Goal: Task Accomplishment & Management: Use online tool/utility

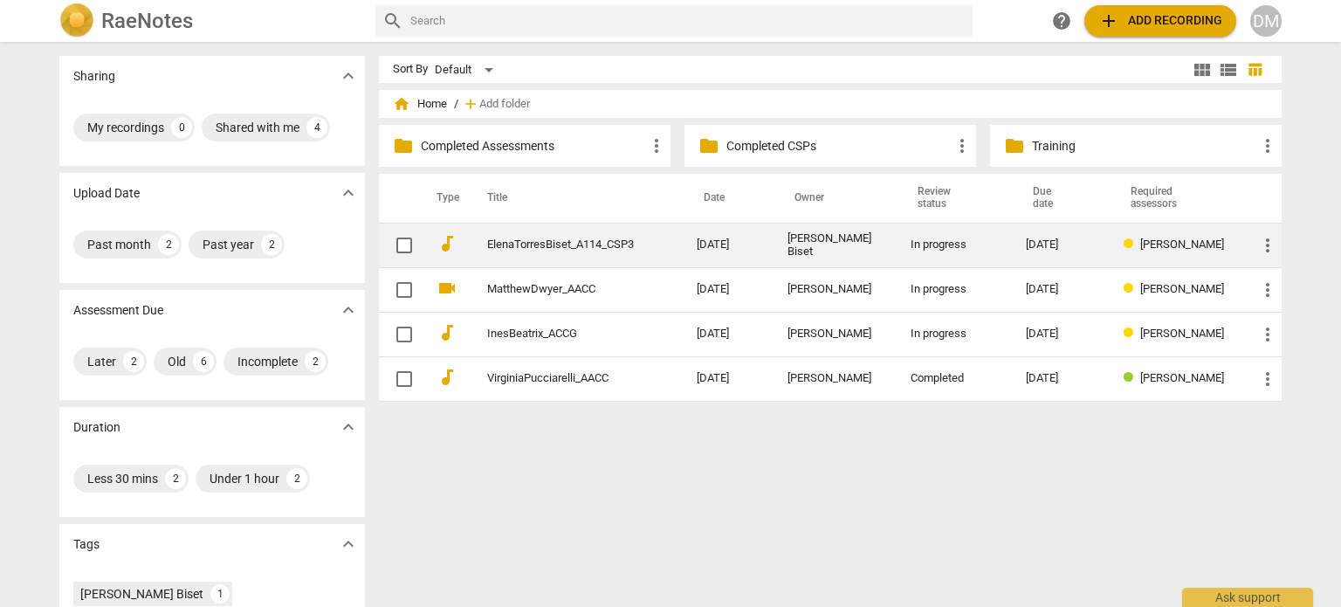
click at [807, 251] on td "[PERSON_NAME] Biset" at bounding box center [834, 245] width 123 height 45
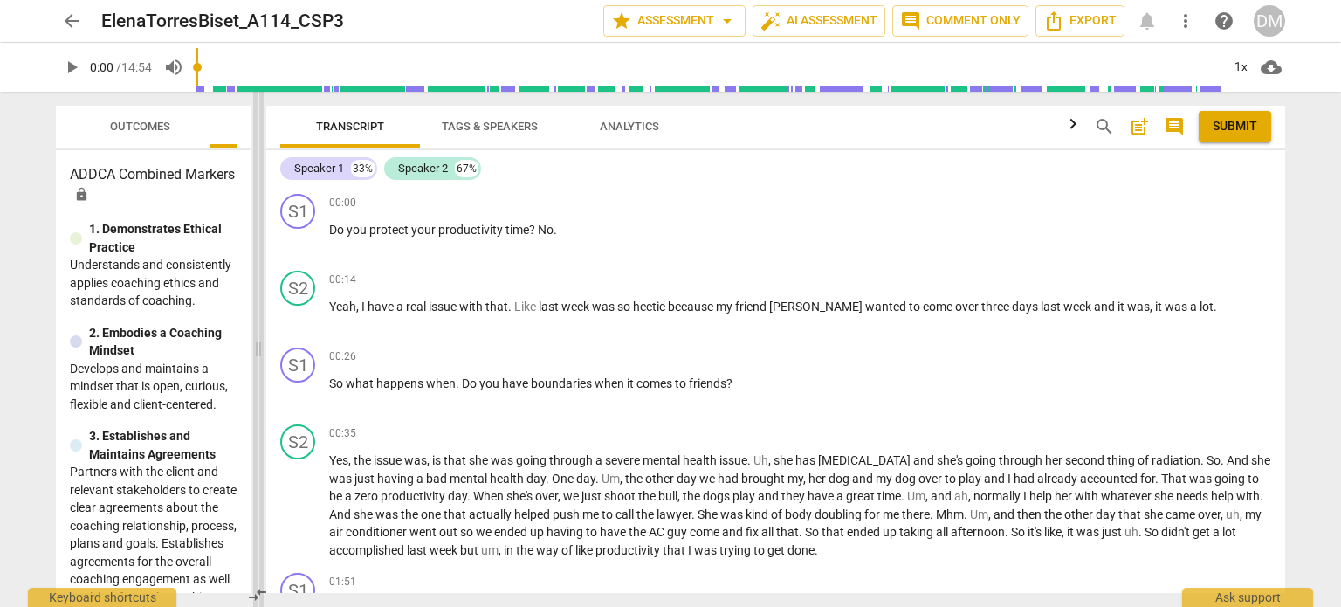
drag, startPoint x: 667, startPoint y: 357, endPoint x: 254, endPoint y: 363, distance: 413.0
click at [254, 363] on span at bounding box center [258, 349] width 10 height 515
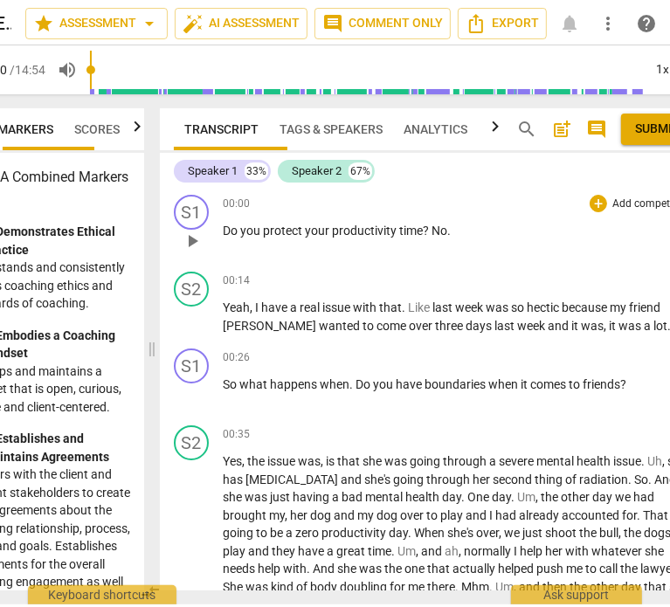
scroll to position [0, 115]
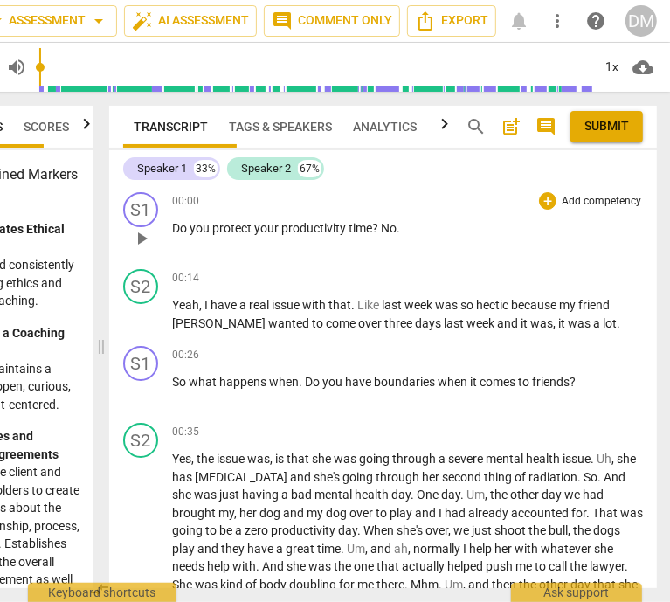
click at [463, 237] on p "Do you protect your productivity time ? No ." at bounding box center [407, 228] width 471 height 18
drag, startPoint x: 173, startPoint y: 237, endPoint x: 430, endPoint y: 244, distance: 256.8
click at [430, 244] on div "00:00 + Add competency keyboard_arrow_right Do you protect your productivity ti…" at bounding box center [407, 223] width 471 height 63
click at [539, 202] on div "+" at bounding box center [547, 200] width 17 height 17
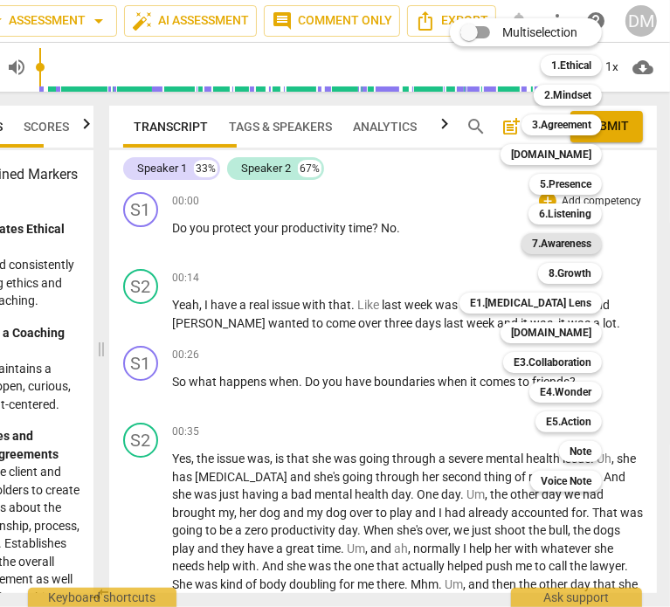
click at [591, 244] on b "7.Awareness" at bounding box center [561, 243] width 59 height 21
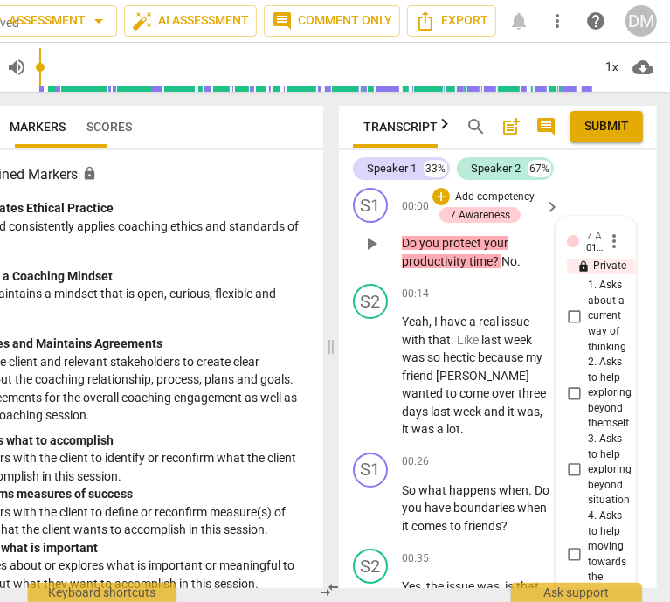
scroll to position [0, 0]
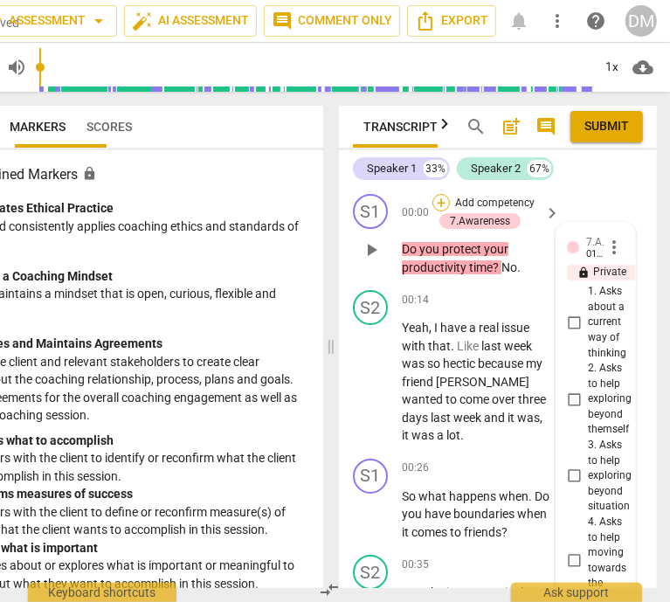
click at [444, 208] on div "+" at bounding box center [440, 202] width 17 height 17
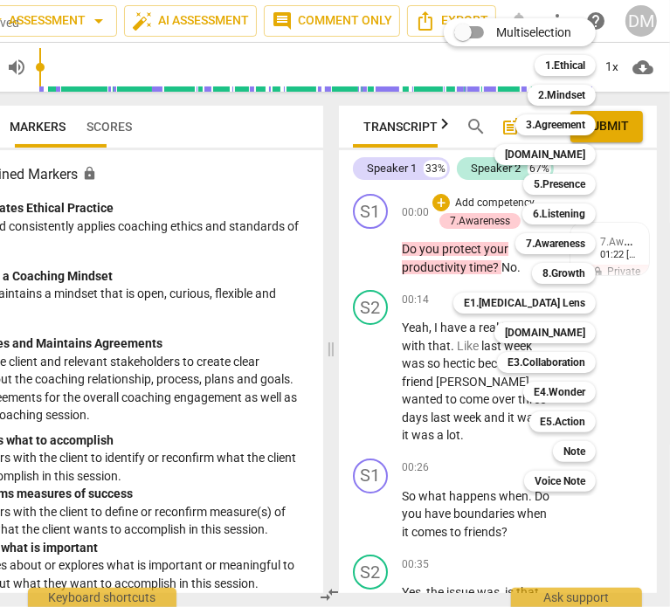
click at [476, 33] on input "Multiselection" at bounding box center [463, 32] width 42 height 42
checkbox input "true"
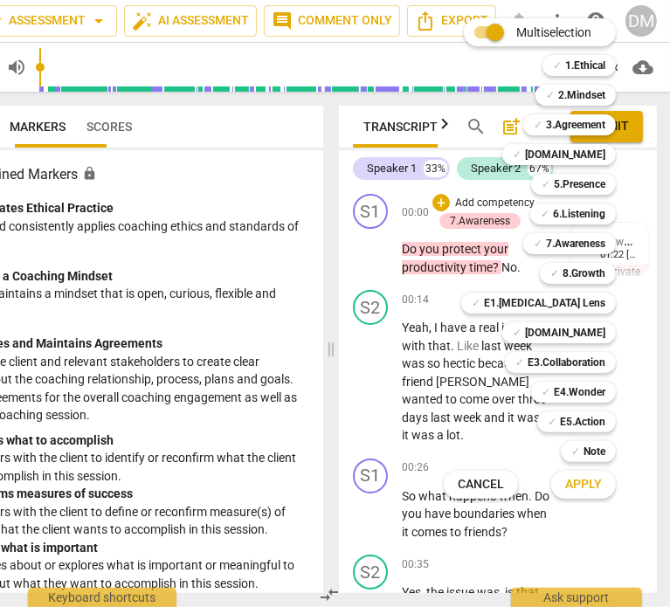
click at [367, 266] on div at bounding box center [335, 303] width 670 height 607
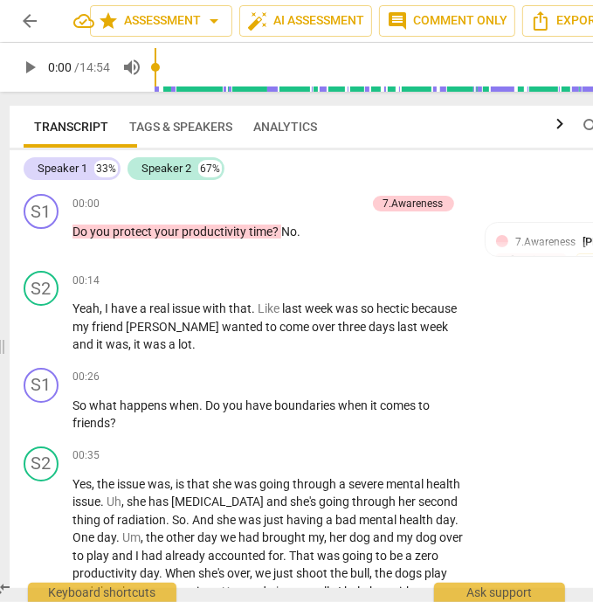
drag, startPoint x: 443, startPoint y: 348, endPoint x: -1, endPoint y: 341, distance: 444.4
click at [0, 0] on html "arrow_back ElenaTorresBiset_A114_CSP3 star Assessment arrow_drop_down auto_fix_…" at bounding box center [296, 0] width 593 height 0
click at [542, 250] on div "7.Awareness [PERSON_NAME]" at bounding box center [594, 241] width 158 height 17
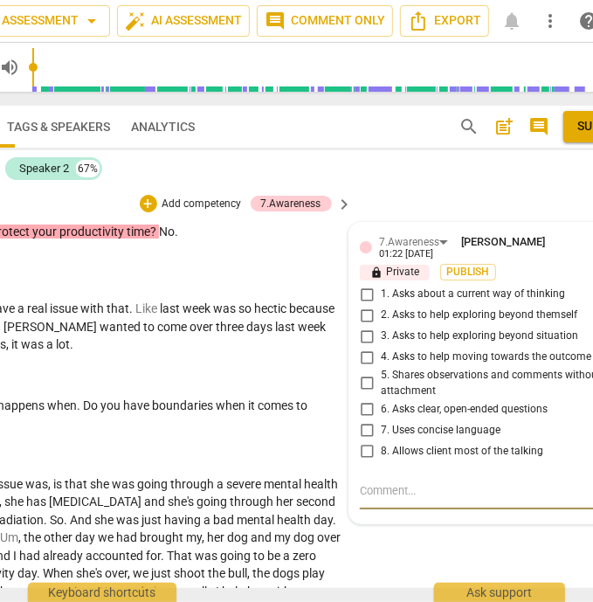
scroll to position [0, 122]
click at [367, 305] on input "1. Asks about a current way of thinking" at bounding box center [367, 294] width 28 height 21
checkbox input "true"
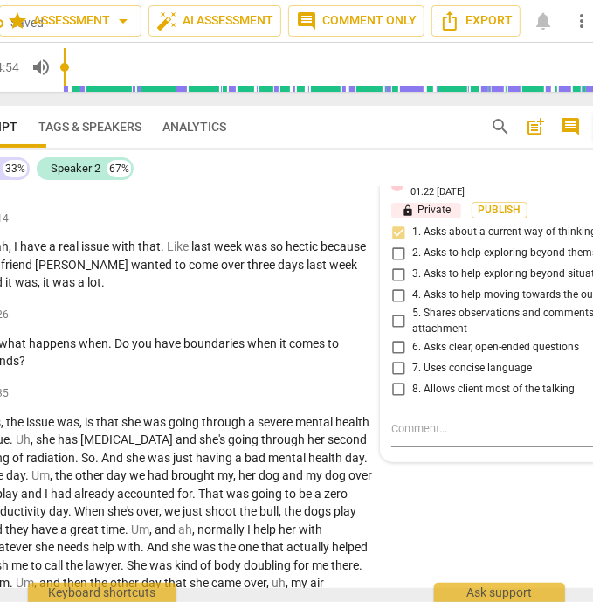
scroll to position [63, 0]
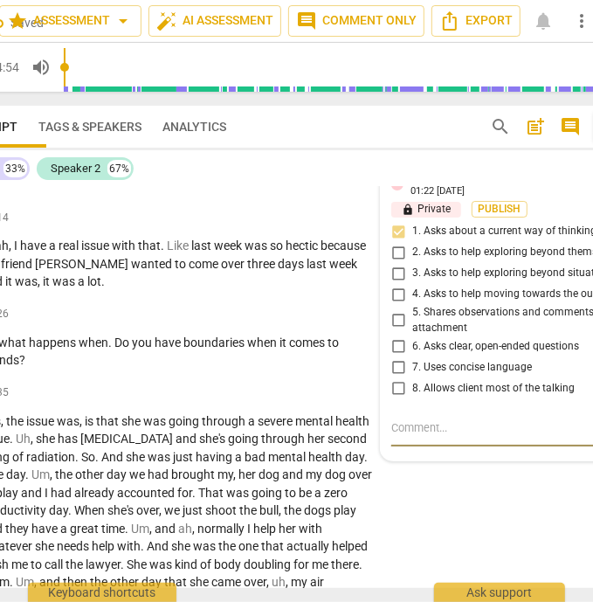
click at [411, 440] on textarea at bounding box center [506, 429] width 230 height 21
type textarea "H"
type textarea "Ho"
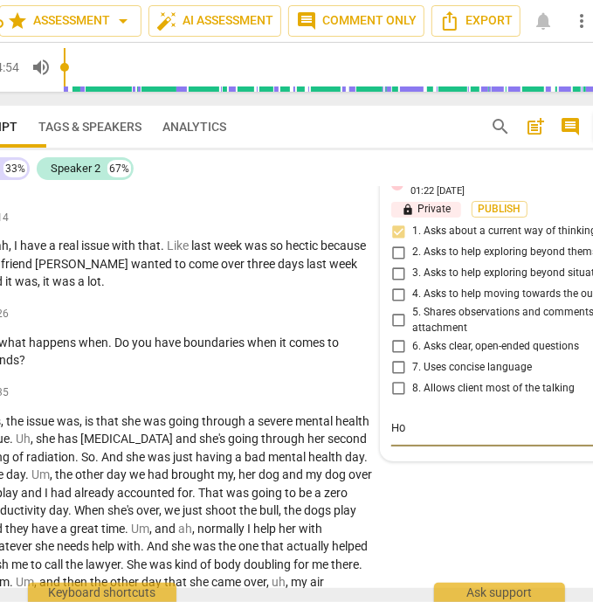
type textarea "How"
type textarea "How c"
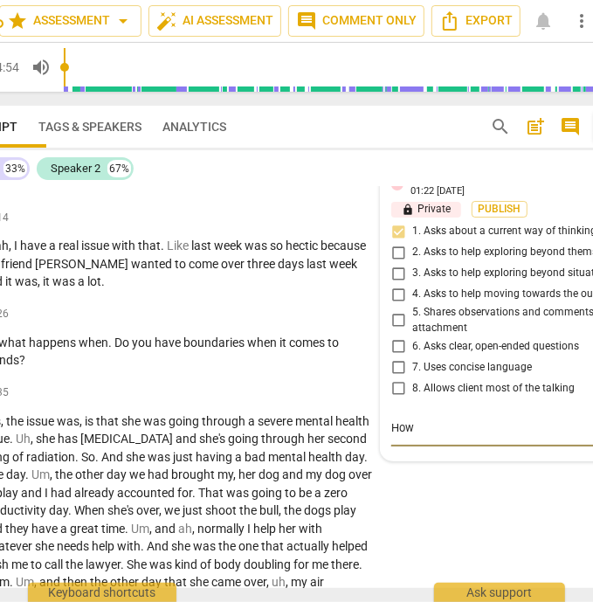
type textarea "How c"
type textarea "How co"
type textarea "How cou"
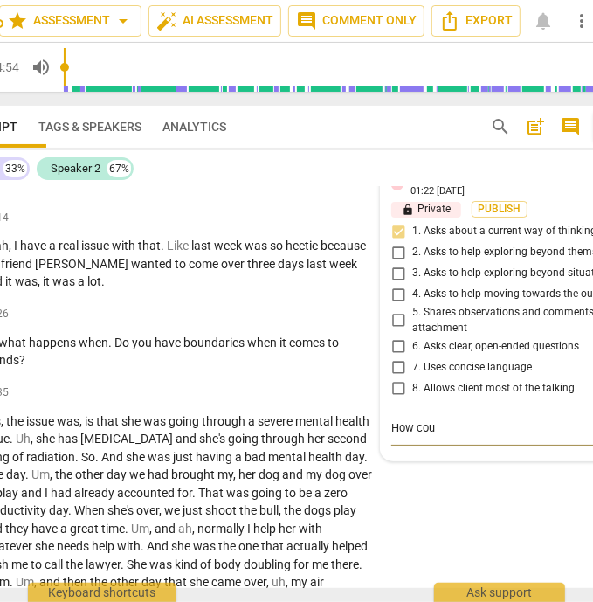
type textarea "How coul"
type textarea "How could"
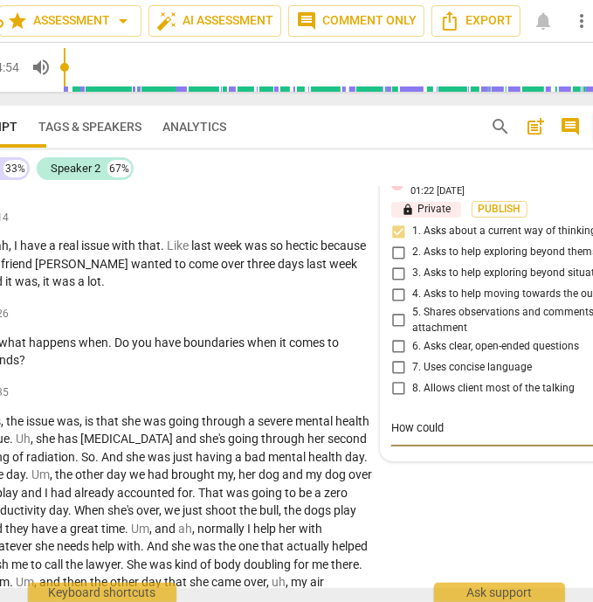
type textarea "How could"
type textarea "How could y"
type textarea "How could yo"
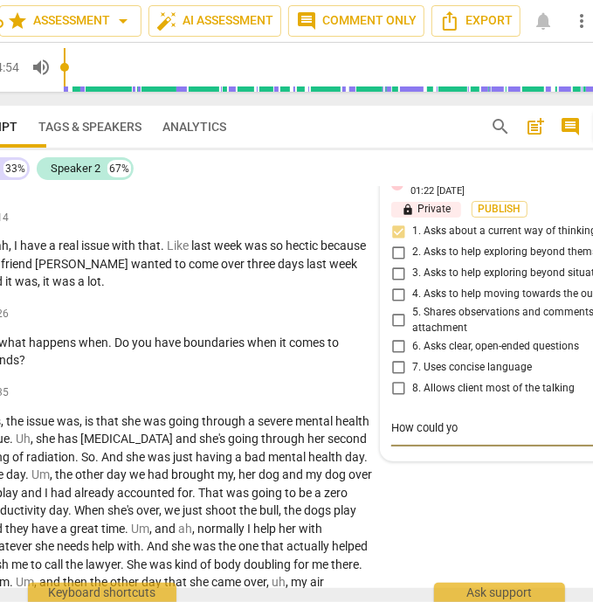
type textarea "How could you"
type textarea "How could you r"
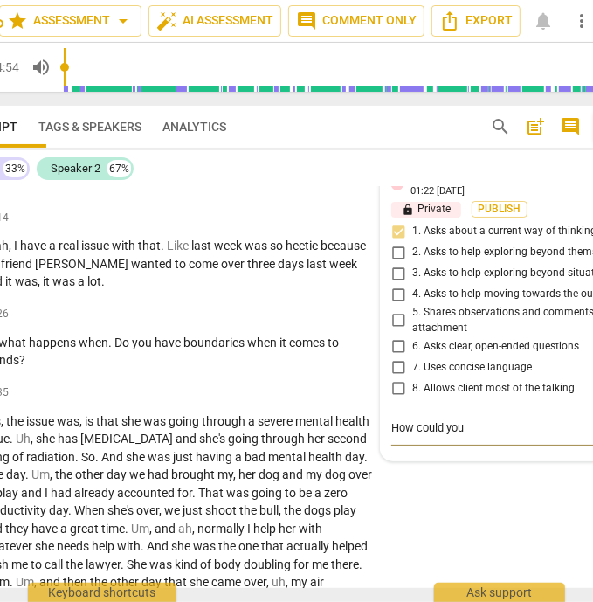
type textarea "How could you r"
type textarea "How could you re"
type textarea "How could you rep"
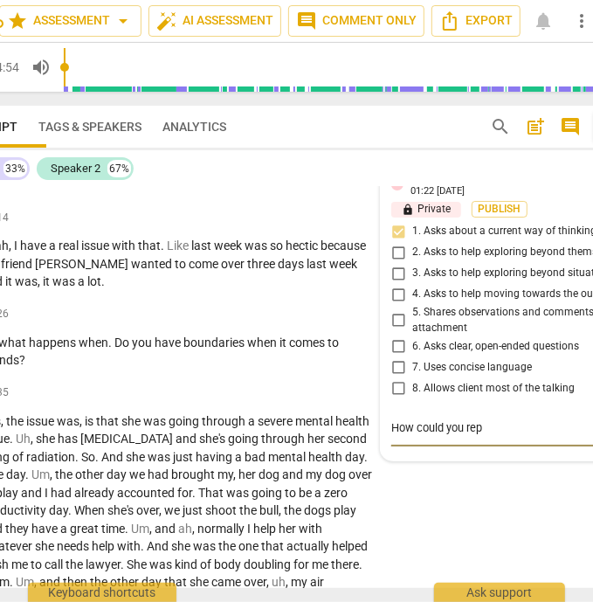
type textarea "How could you [PERSON_NAME]"
type textarea "How could you rephr"
type textarea "How could you rephra"
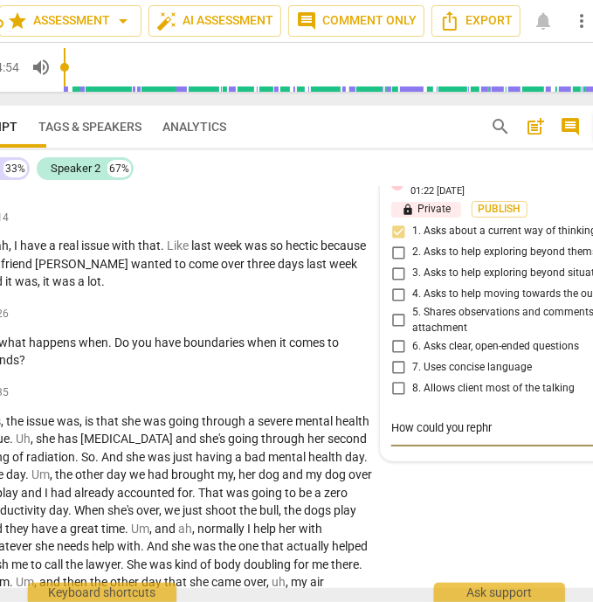
type textarea "How could you rephra"
type textarea "How could you rephras"
type textarea "How could you rephrase"
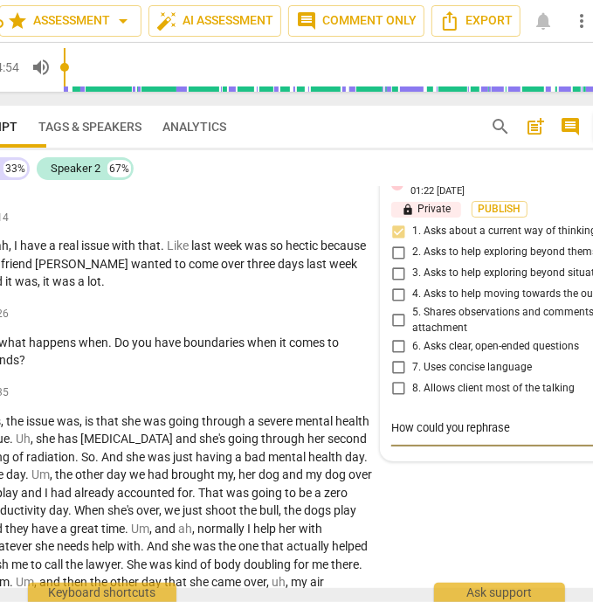
type textarea "How could you rephrase"
type textarea "How could you rephrase t"
type textarea "How could you rephrase th"
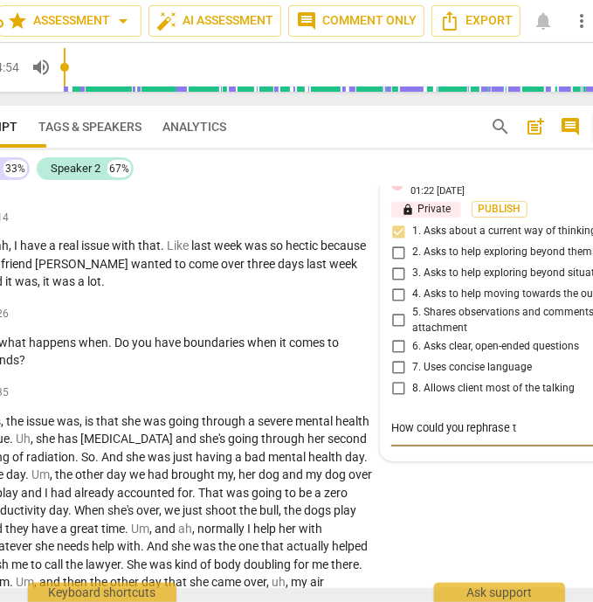
type textarea "How could you rephrase th"
type textarea "How could you rephrase thi"
type textarea "How could you rephrase this"
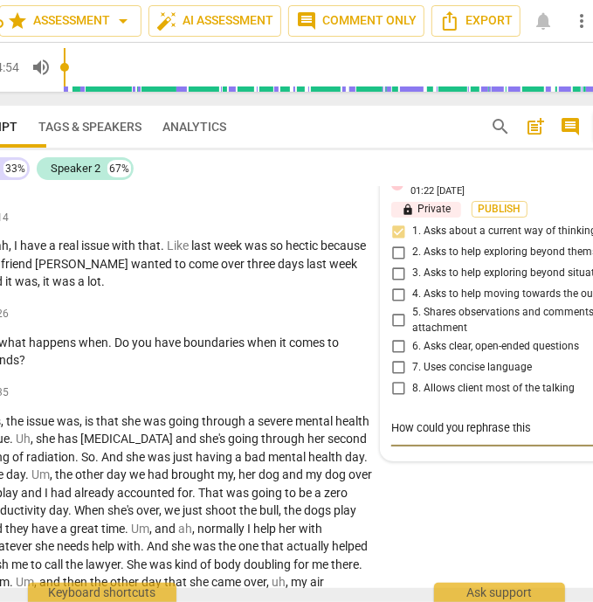
type textarea "How could you rephrase this"
type textarea "How could you rephrase this a"
type textarea "How could you rephrase this as"
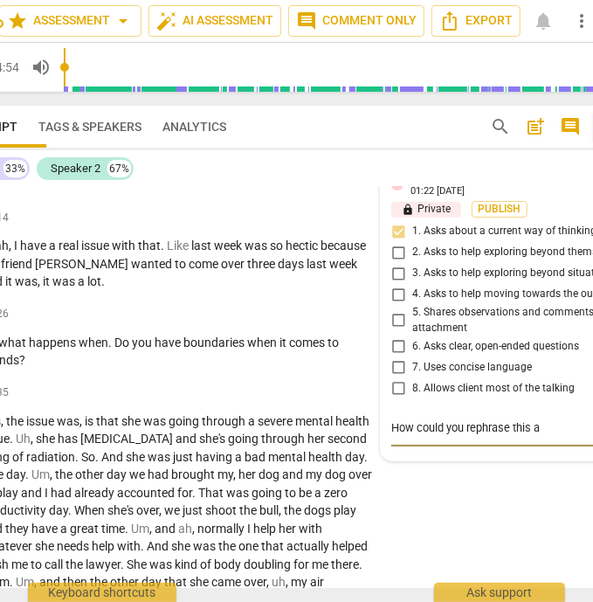
type textarea "How could you rephrase this as"
type textarea "How could you rephrase this as a"
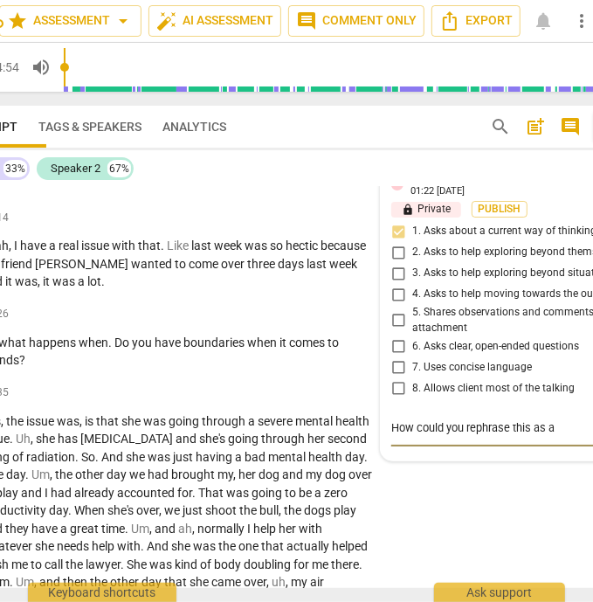
type textarea "How could you rephrase this as a"
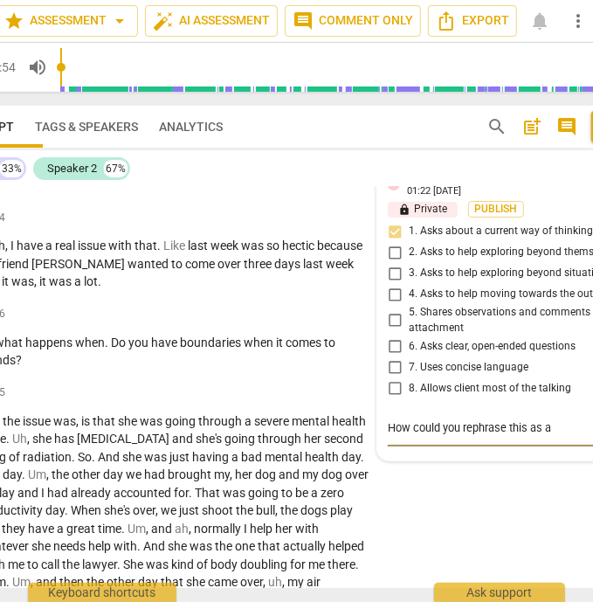
type textarea "How could you rephrase this as a"
type textarea "How could you rephrase this as an"
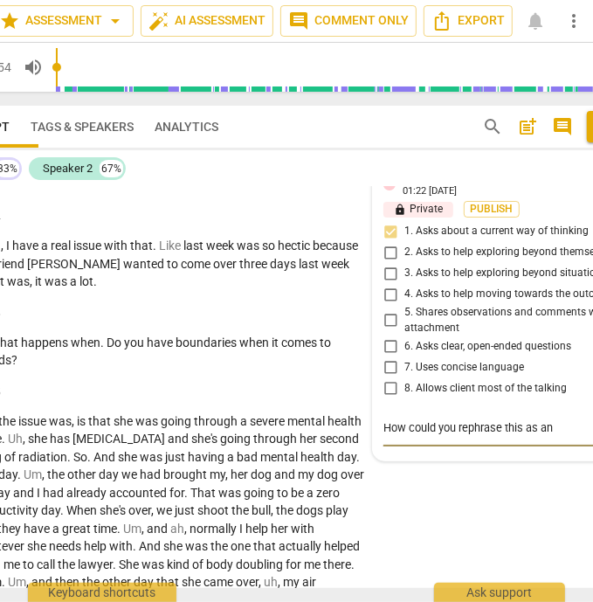
type textarea "How could you rephrase this as an"
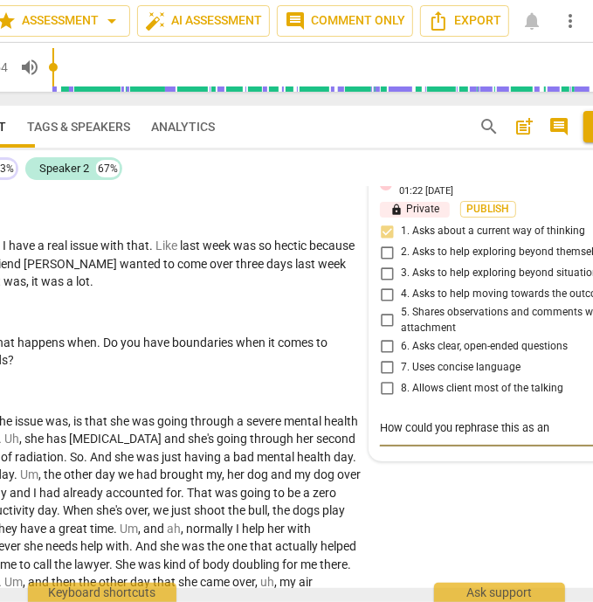
type textarea "How could you rephrase this as an o"
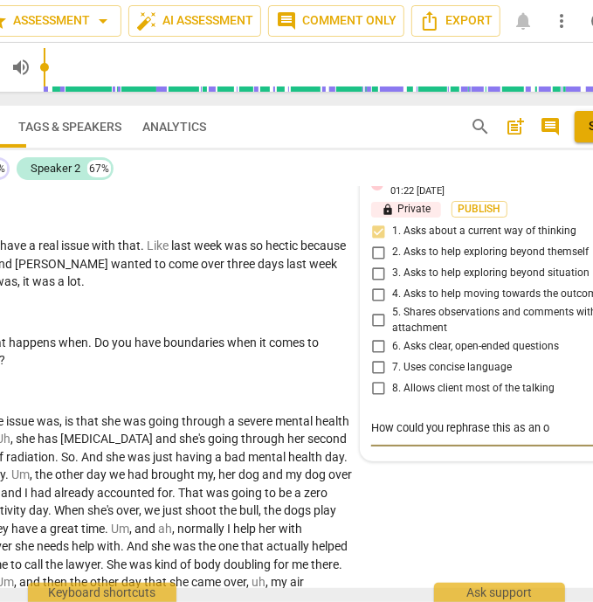
type textarea "How could you rephrase this as an on"
type textarea "How could you rephrase this as an onp"
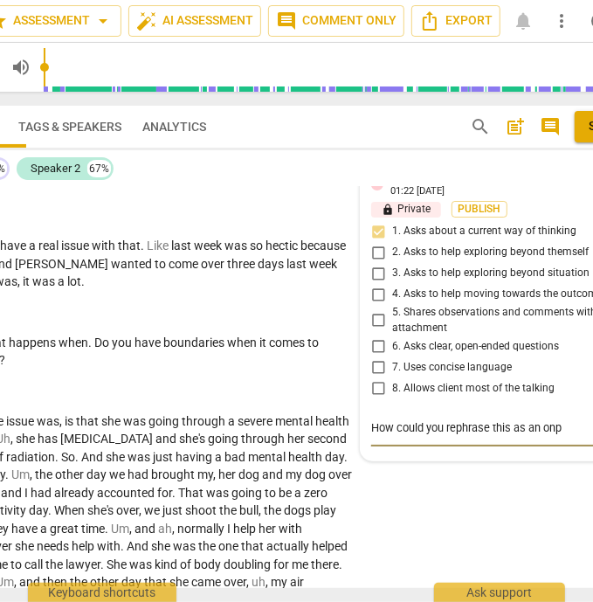
type textarea "How could you rephrase this as an on"
type textarea "How could you rephrase this as an o"
type textarea "How could you rephrase this as an op"
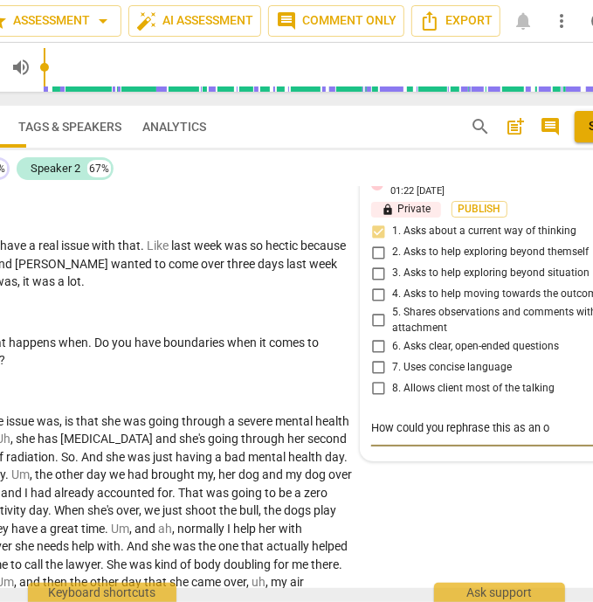
type textarea "How could you rephrase this as an op"
type textarea "How could you rephrase this as an ope"
type textarea "How could you rephrase this as an open"
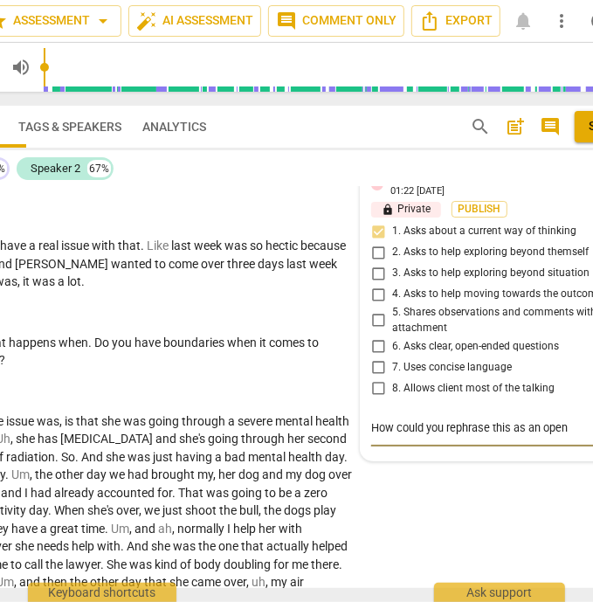
type textarea "How could you rephrase this as an open-"
type textarea "How could you rephrase this as an open-e"
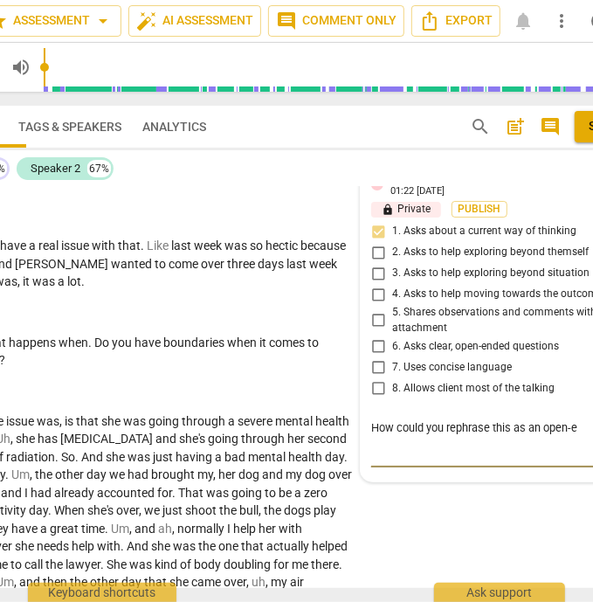
type textarea "How could you rephrase this as an open-en"
type textarea "How could you rephrase this as an open-end"
type textarea "How could you rephrase this as an open-ende"
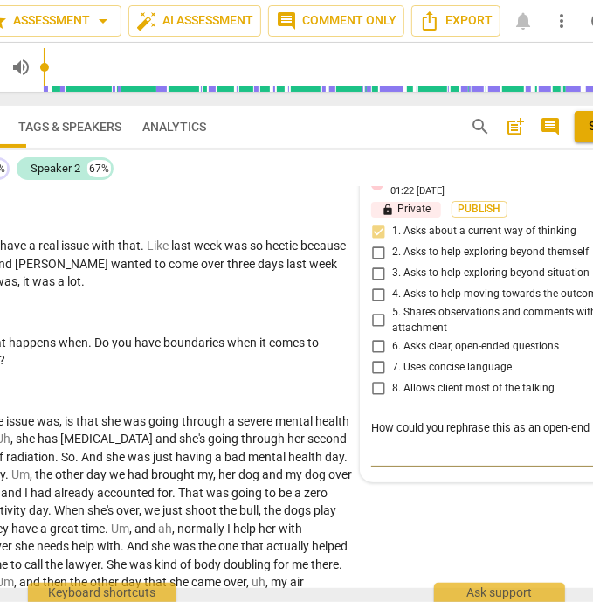
type textarea "How could you rephrase this as an open-ende"
type textarea "How could you rephrase this as an open-ended"
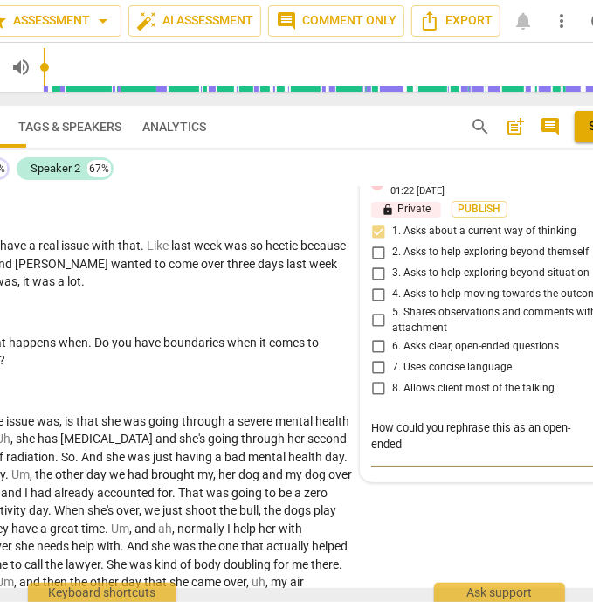
type textarea "How could you rephrase this as an open-ended q"
type textarea "How could you rephrase this as an open-ended qu"
type textarea "How could you rephrase this as an open-ended que"
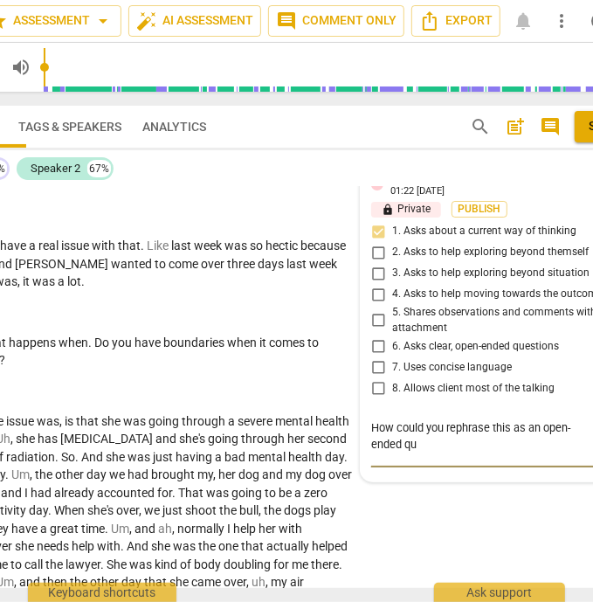
type textarea "How could you rephrase this as an open-ended que"
type textarea "How could you rephrase this as an open-ended ques"
type textarea "How could you rephrase this as an open-ended quest"
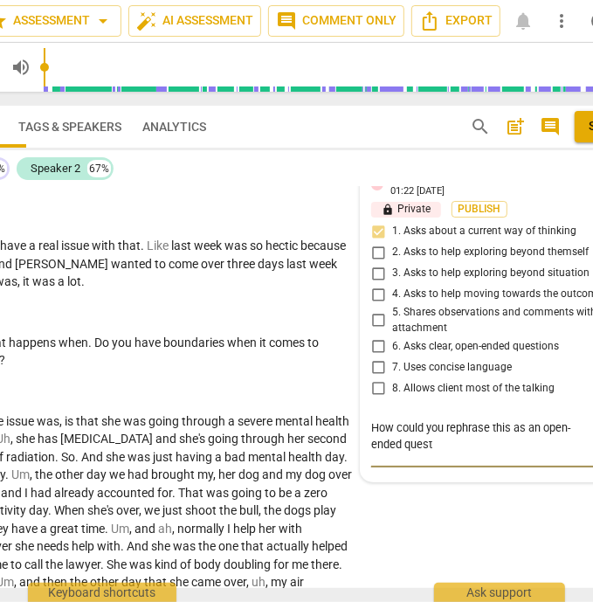
type textarea "How could you rephrase this as an open-ended questi"
type textarea "How could you rephrase this as an open-ended questio"
type textarea "How could you rephrase this as an open-ended question"
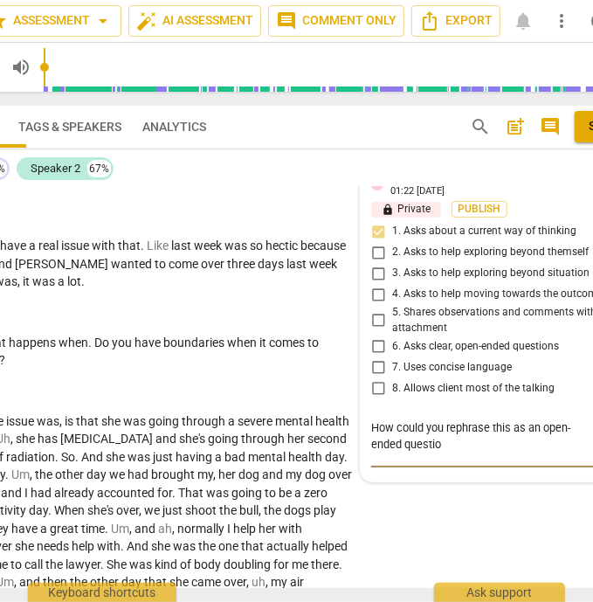
type textarea "How could you rephrase this as an open-ended question"
type textarea "How could you rephrase this as an open-ended questions"
type textarea "How could you rephrase this as an open-ended questions?"
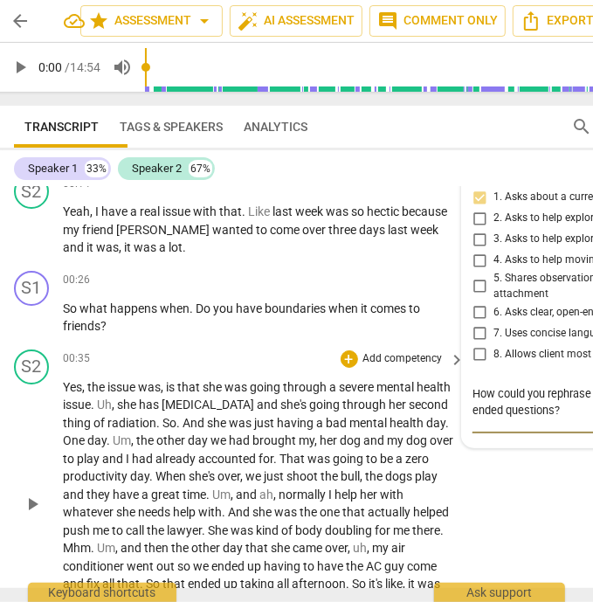
scroll to position [98, 0]
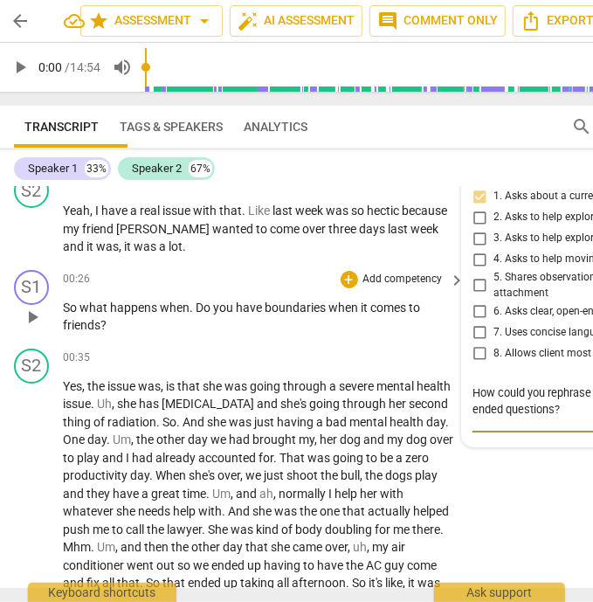
type textarea "How could you rephrase this as an open-ended questions?"
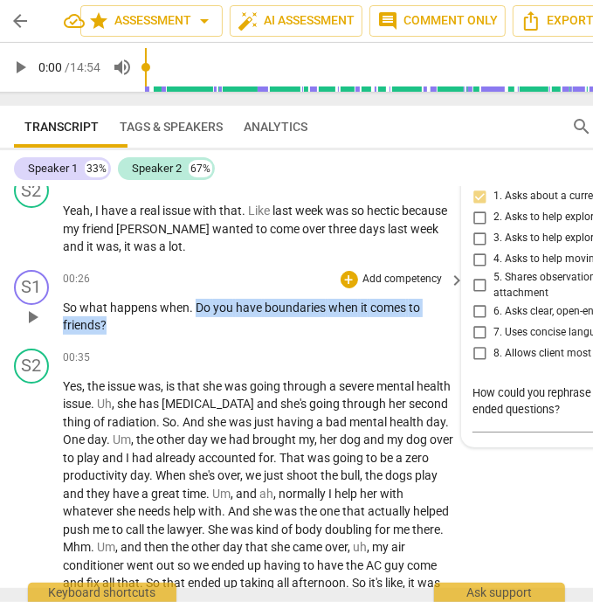
drag, startPoint x: 228, startPoint y: 327, endPoint x: 244, endPoint y: 362, distance: 38.7
click at [244, 341] on div "S1 play_arrow pause 00:26 + Add competency keyboard_arrow_right So what happens…" at bounding box center [381, 302] width 762 height 79
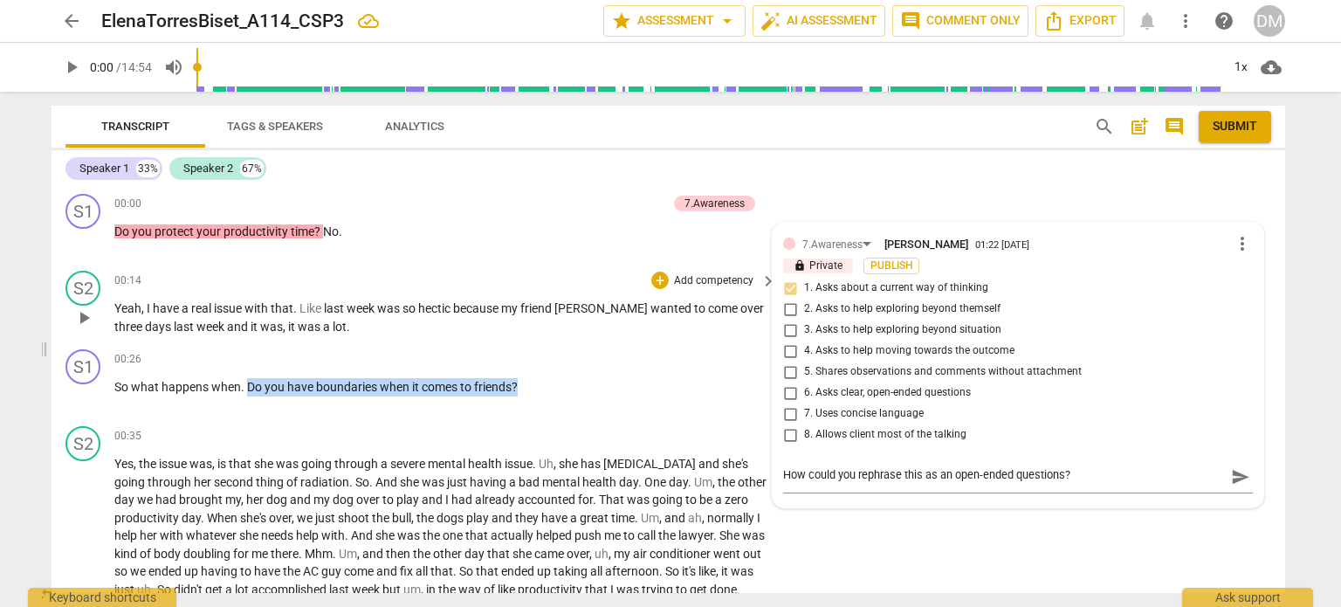
scroll to position [2, 0]
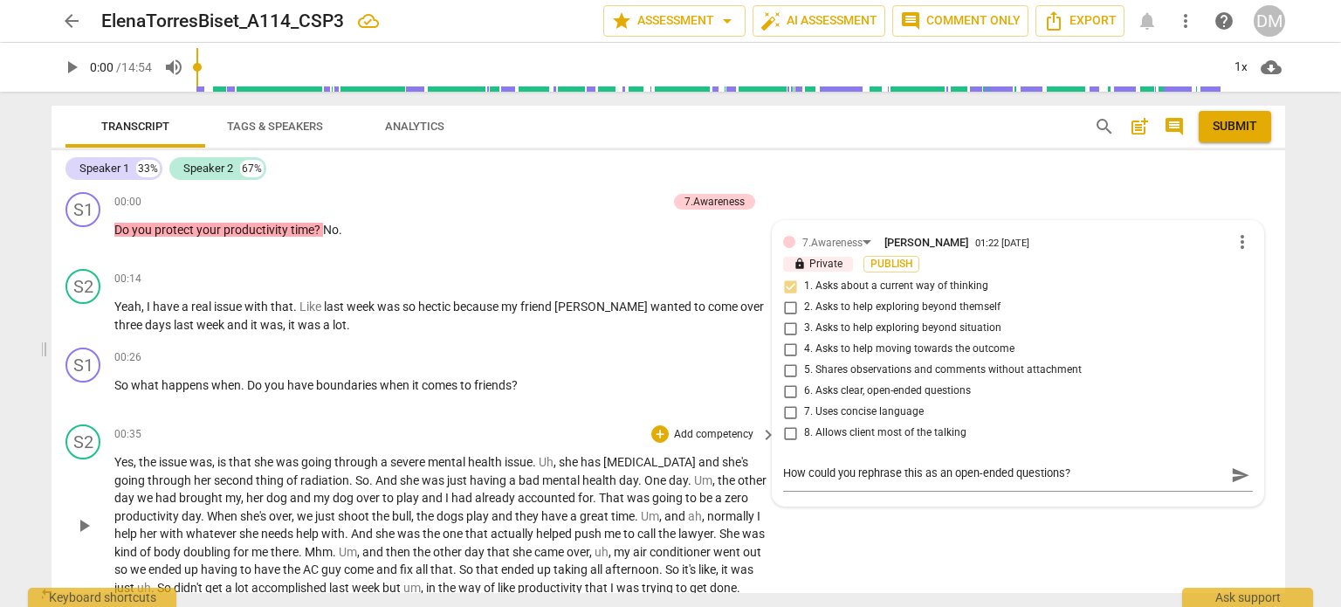
click at [778, 547] on div "S2 play_arrow pause 00:35 + Add competency keyboard_arrow_right Yes , the issue…" at bounding box center [669, 510] width 1234 height 186
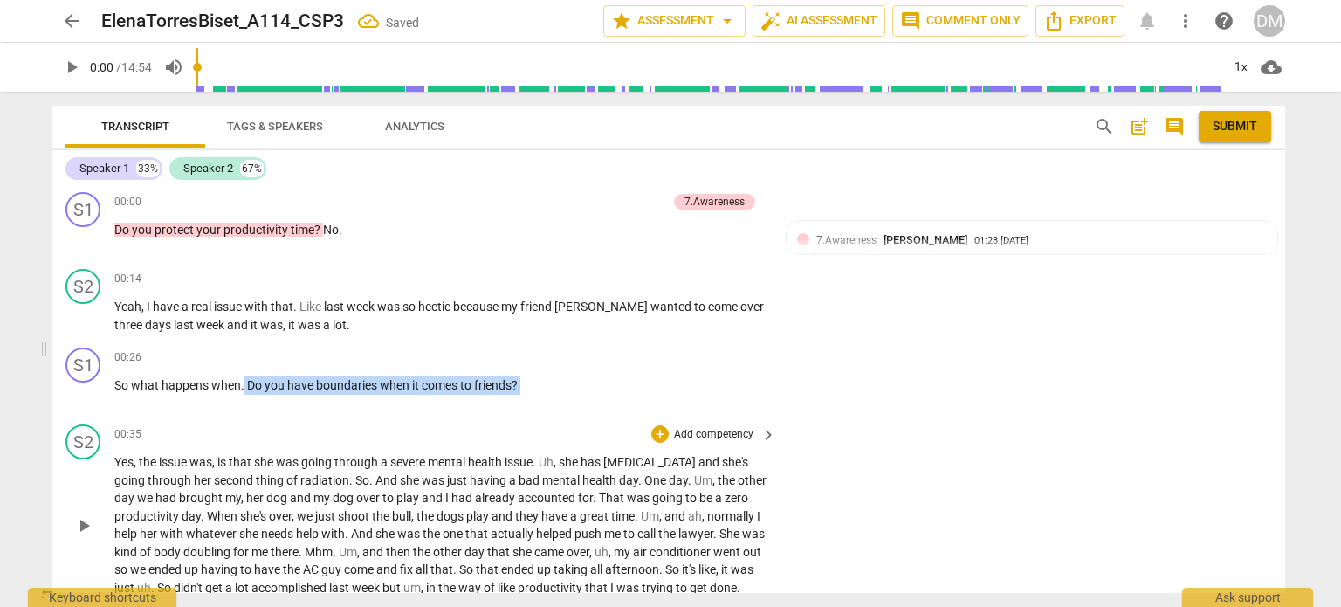
drag, startPoint x: 276, startPoint y: 399, endPoint x: 627, endPoint y: 430, distance: 352.3
click at [627, 430] on div "S1 play_arrow pause 00:00 + Add competency 7.Awareness keyboard_arrow_right Do …" at bounding box center [669, 390] width 1234 height 406
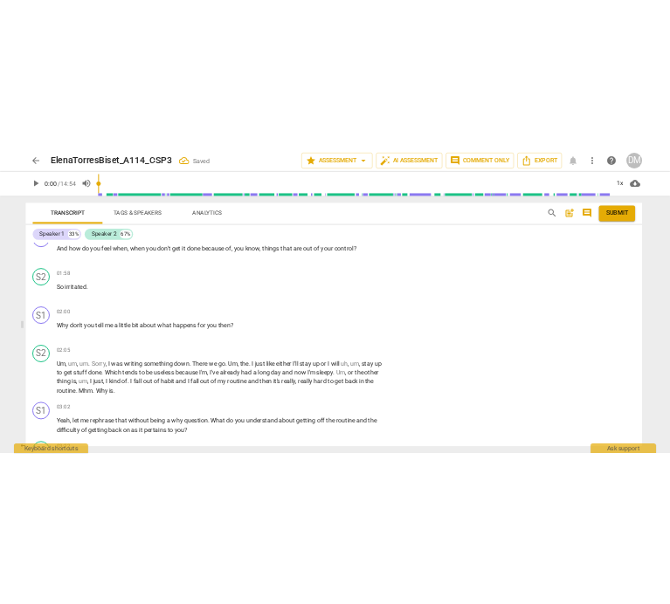
scroll to position [453, 0]
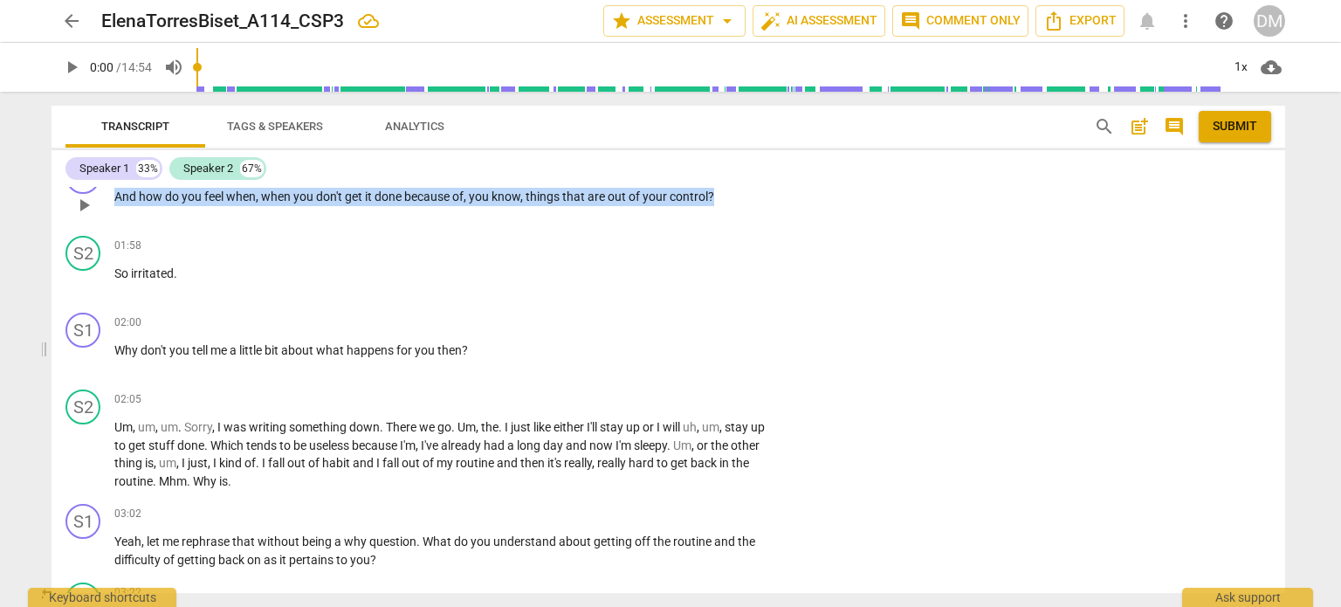
drag, startPoint x: 117, startPoint y: 309, endPoint x: 233, endPoint y: 338, distance: 119.6
click at [233, 206] on p "And how do you feel when , when you don't get it done because of , you know , t…" at bounding box center [440, 197] width 653 height 18
click at [653, 177] on div "+" at bounding box center [659, 168] width 17 height 17
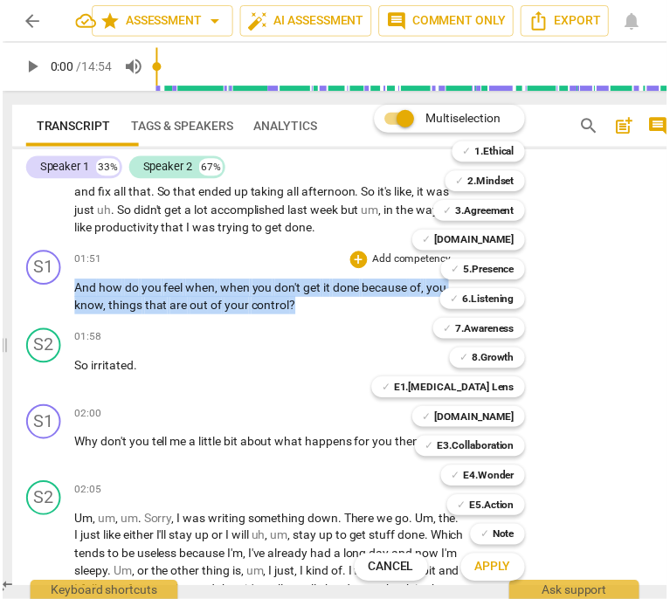
scroll to position [0, 101]
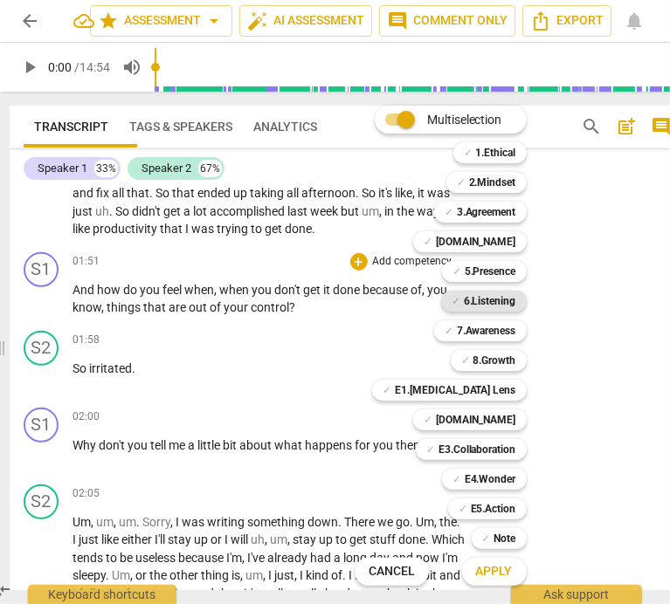
click at [516, 302] on b "6.Listening" at bounding box center [490, 301] width 52 height 21
click at [516, 270] on b "5.Presence" at bounding box center [490, 271] width 52 height 21
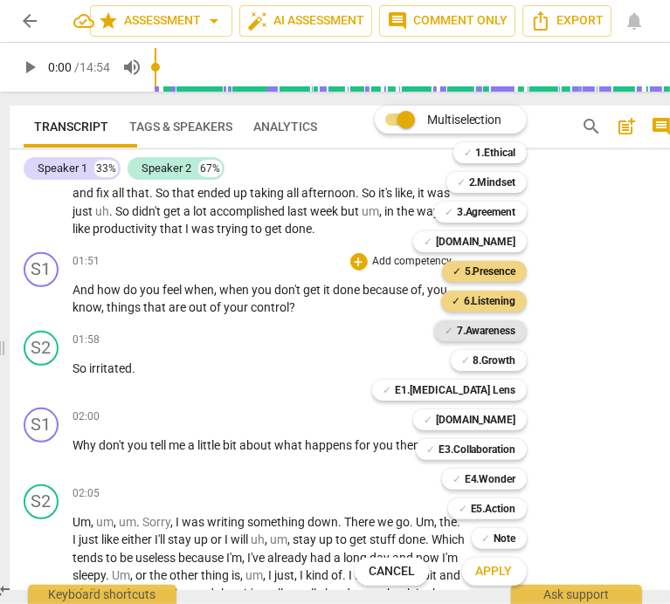
click at [516, 337] on b "7.Awareness" at bounding box center [486, 330] width 59 height 21
click at [511, 568] on span "Apply" at bounding box center [494, 571] width 37 height 17
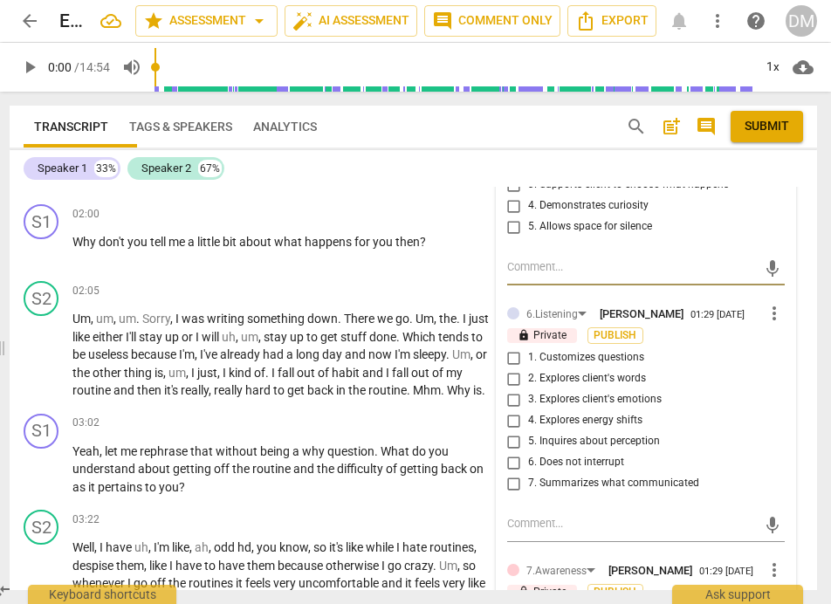
scroll to position [672, 0]
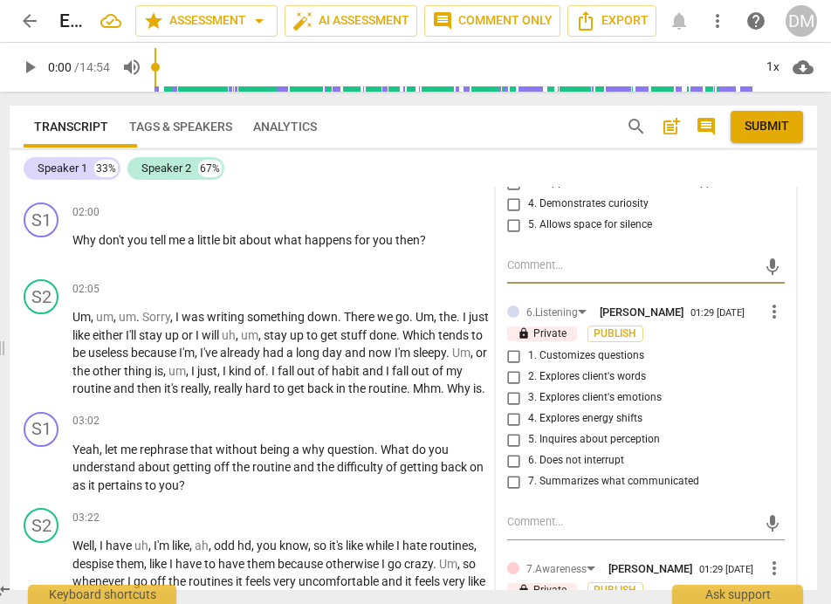
click at [509, 215] on input "4. Demonstrates curiosity" at bounding box center [514, 204] width 28 height 21
checkbox input "true"
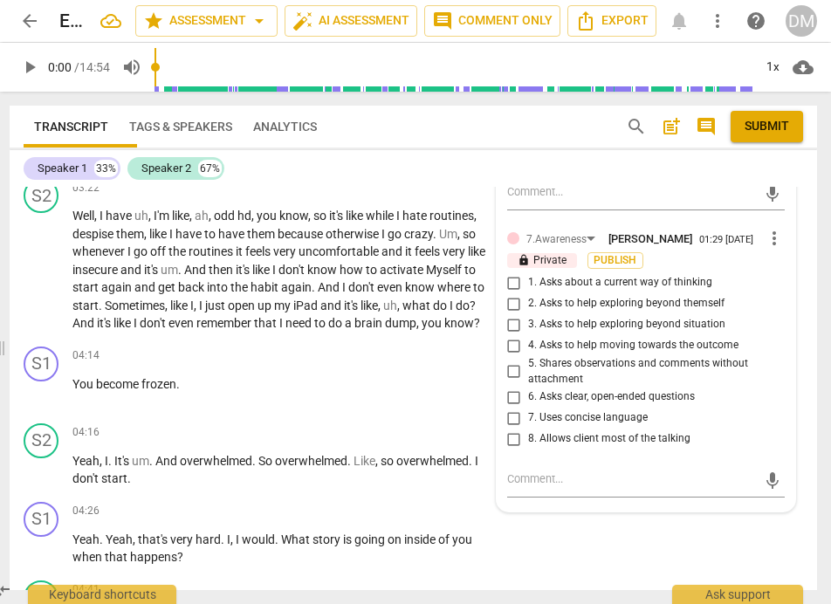
scroll to position [1014, 0]
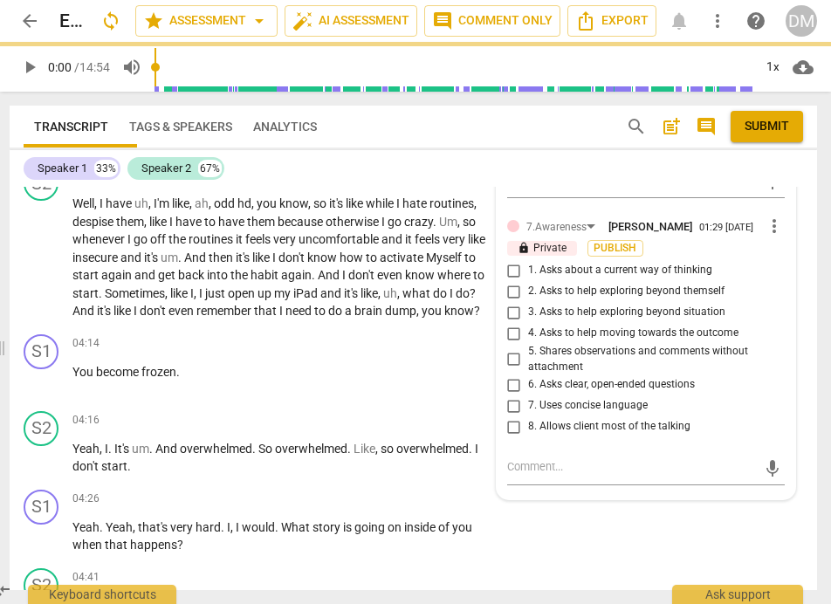
click at [510, 66] on input "3. Explores client's emotions" at bounding box center [514, 55] width 28 height 21
checkbox input "true"
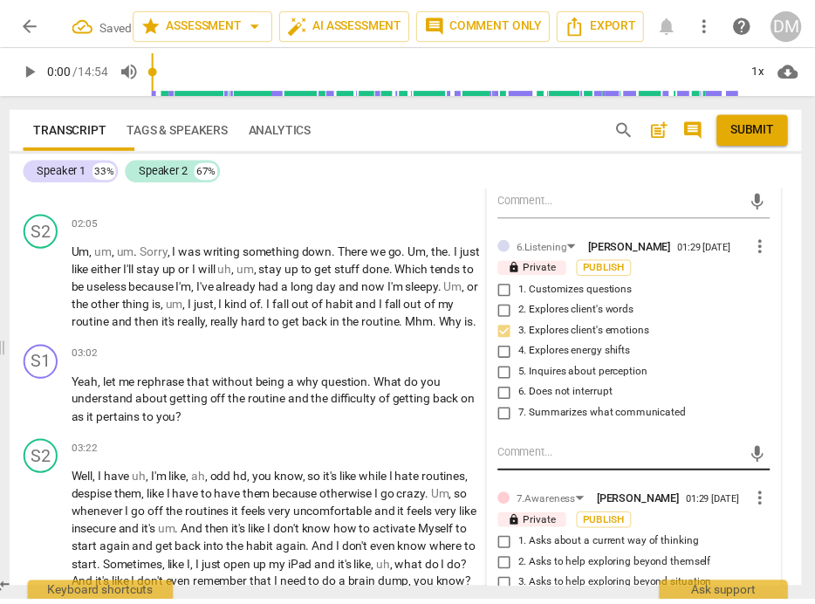
scroll to position [747, 0]
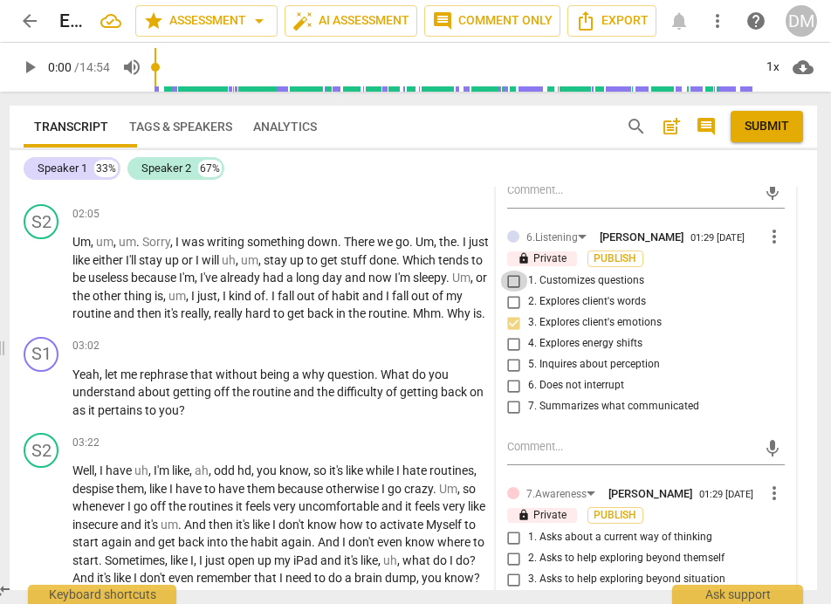
click at [508, 292] on input "1. Customizes questions" at bounding box center [514, 281] width 28 height 21
checkbox input "true"
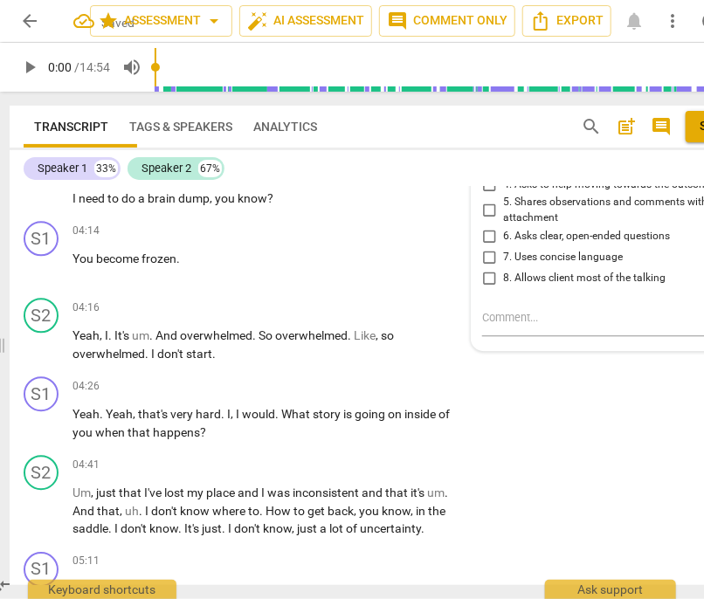
scroll to position [1203, 0]
click at [485, 131] on input "1. Asks about a current way of thinking" at bounding box center [489, 120] width 28 height 21
checkbox input "true"
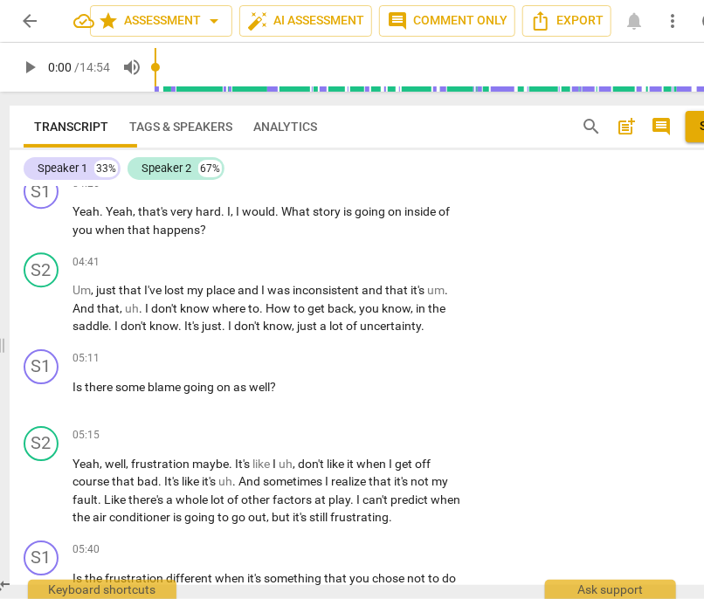
scroll to position [1407, 0]
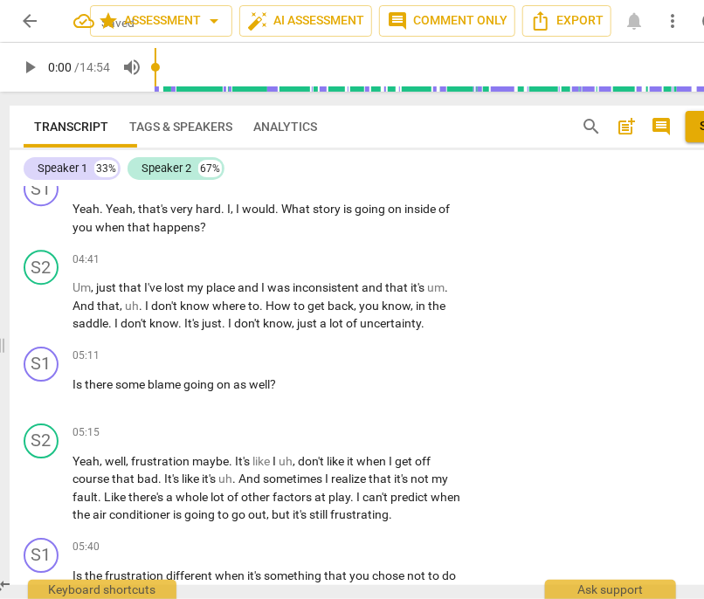
click at [486, 41] on input "6. Asks clear, open-ended questions" at bounding box center [489, 30] width 28 height 21
checkbox input "true"
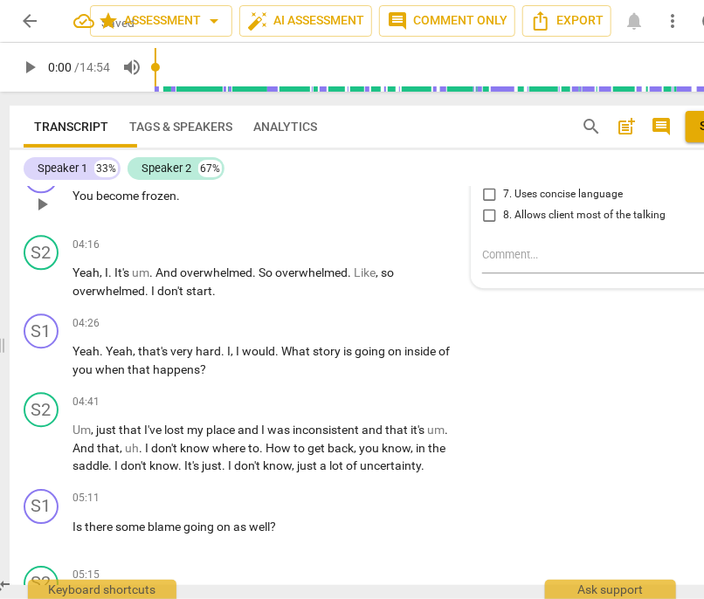
scroll to position [1267, 0]
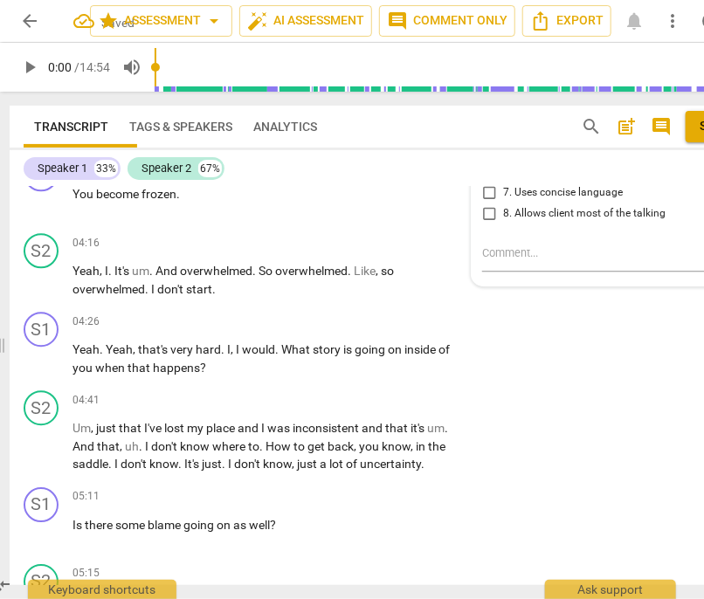
click at [483, 203] on input "7. Uses concise language" at bounding box center [489, 192] width 28 height 21
checkbox input "true"
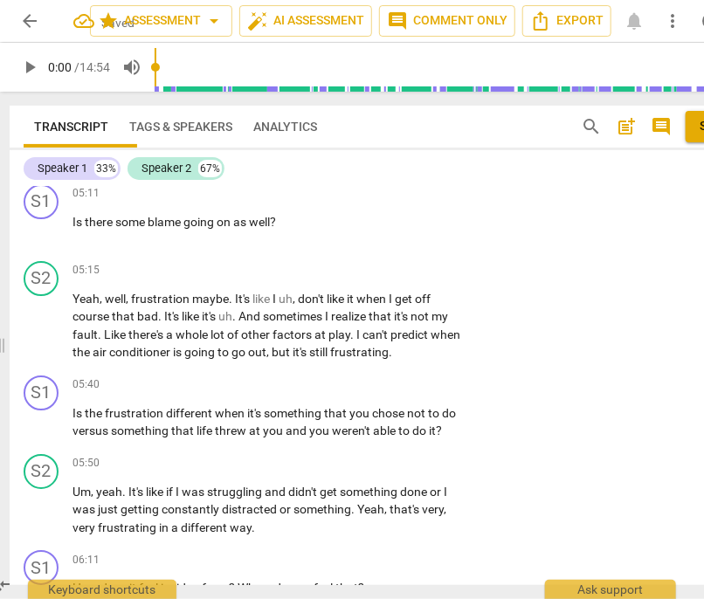
scroll to position [1557, 0]
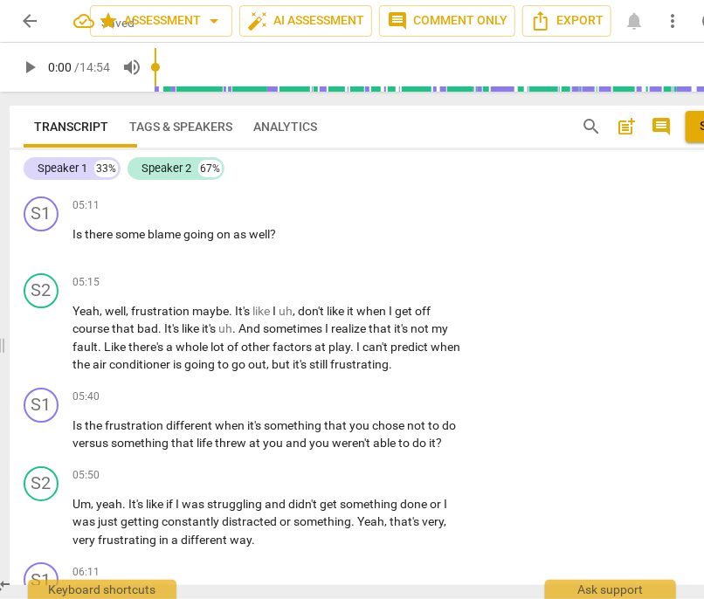
click at [588, 93] on div "S1 play_arrow pause 04:26 + Add competency keyboard_arrow_right Yeah . Yeah , t…" at bounding box center [391, 53] width 762 height 79
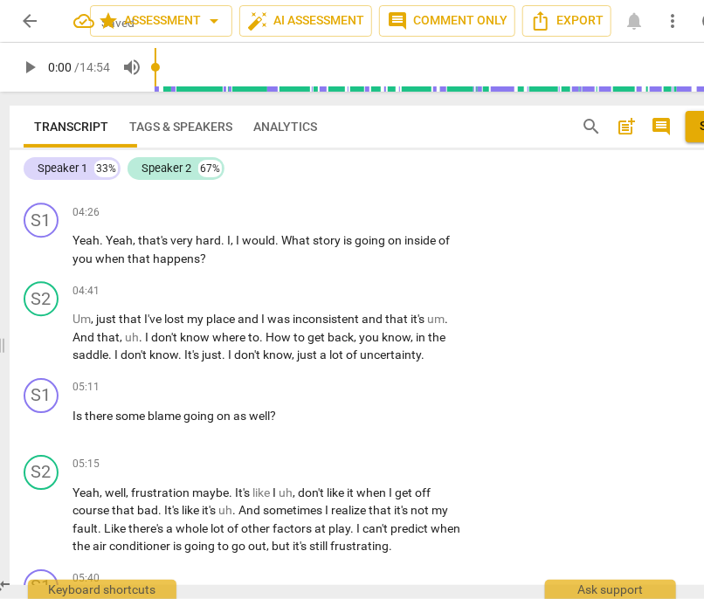
scroll to position [1483, 0]
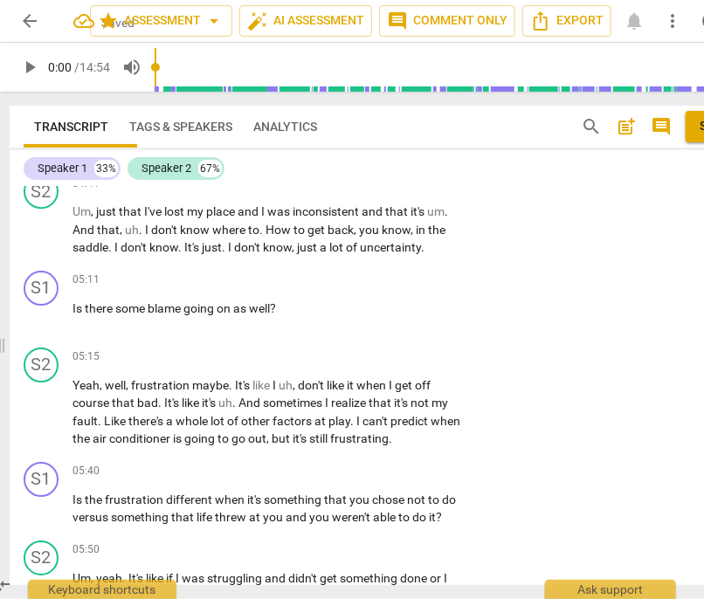
drag, startPoint x: 215, startPoint y: 324, endPoint x: 60, endPoint y: 325, distance: 154.5
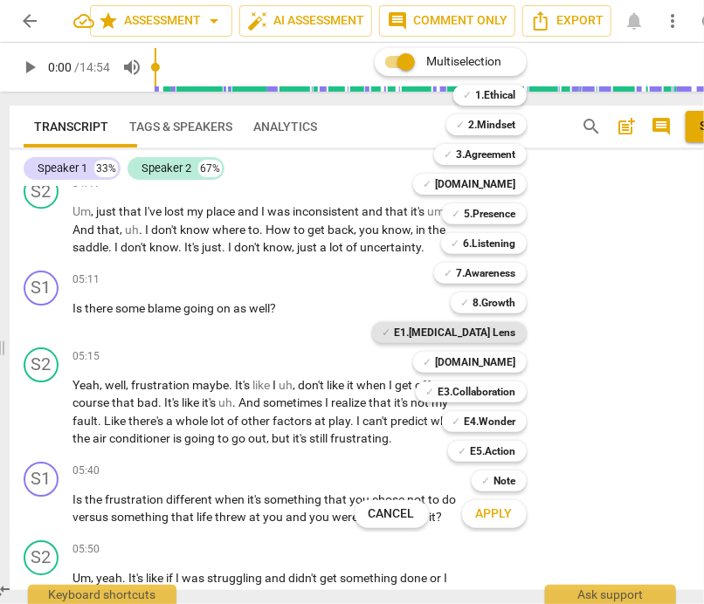
click at [526, 335] on div "✓ E1.[MEDICAL_DATA] Lens" at bounding box center [449, 332] width 155 height 21
click at [516, 333] on b "E1.[MEDICAL_DATA] Lens" at bounding box center [455, 332] width 121 height 21
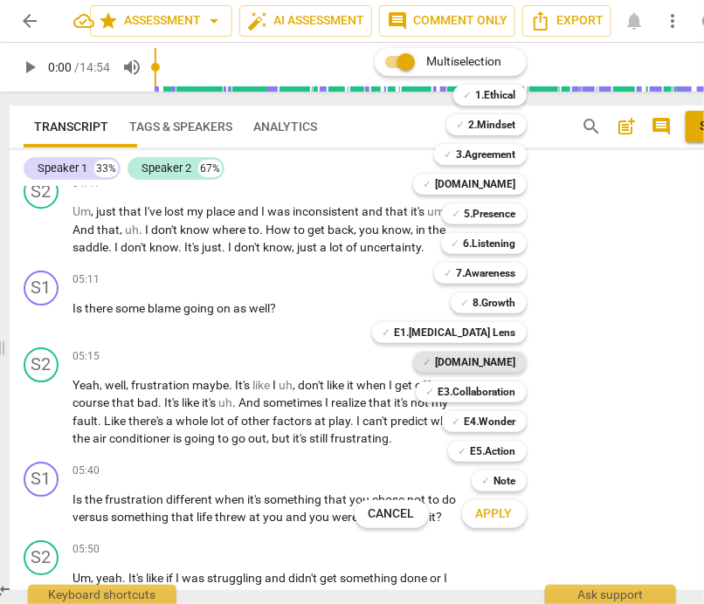
click at [516, 357] on b "[DOMAIN_NAME]" at bounding box center [476, 362] width 80 height 21
click at [512, 518] on span "Apply" at bounding box center [494, 513] width 37 height 17
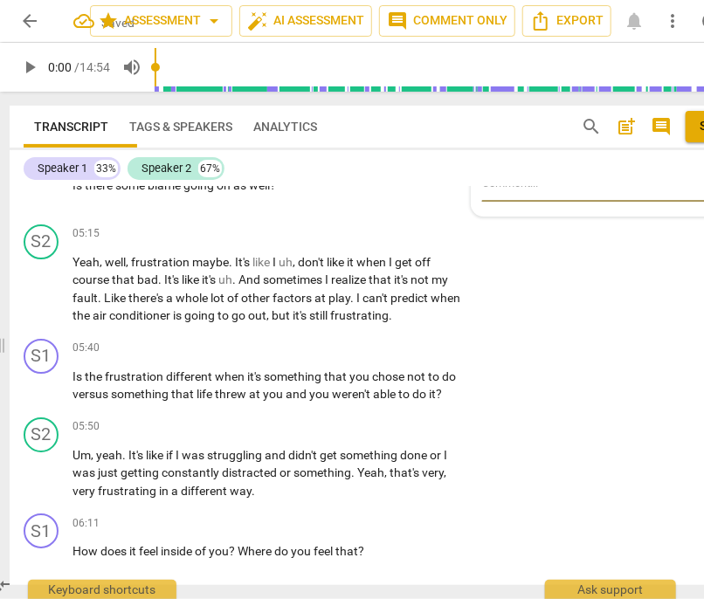
scroll to position [1607, 0]
checkbox input "true"
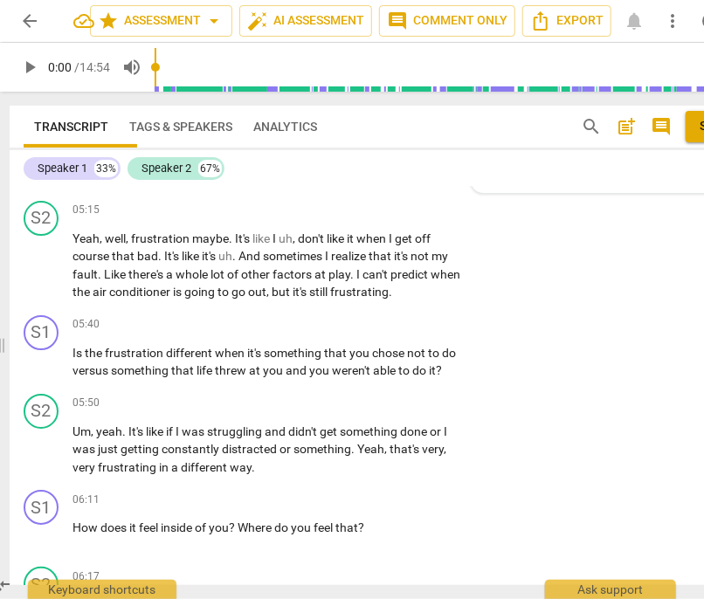
scroll to position [1631, 0]
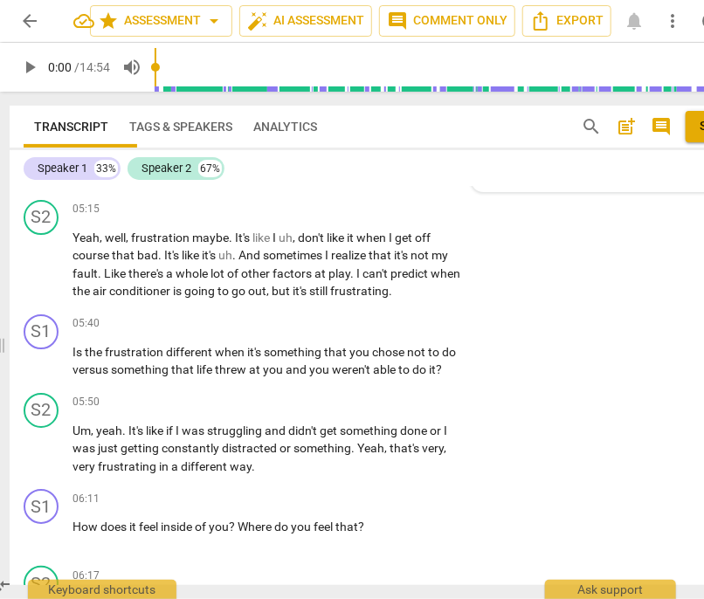
click at [487, 11] on input "5. Is present with client’s intense thoughts and emotions" at bounding box center [489, 0] width 28 height 21
checkbox input "true"
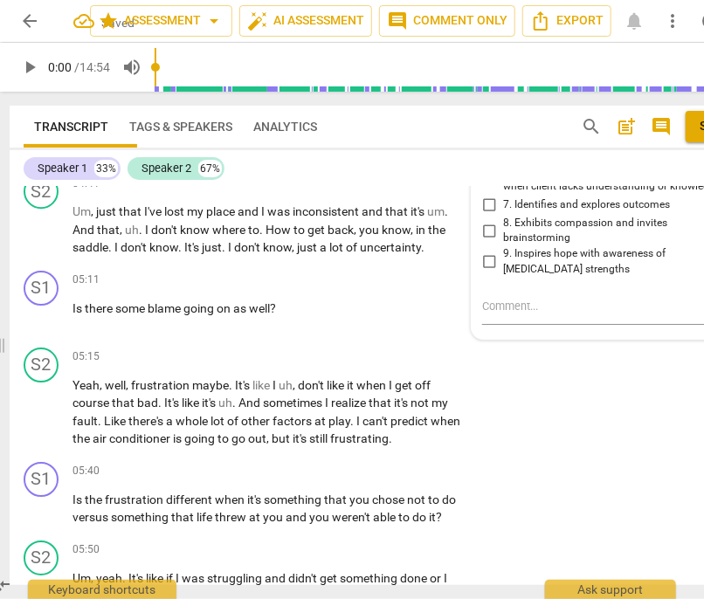
scroll to position [1489, 0]
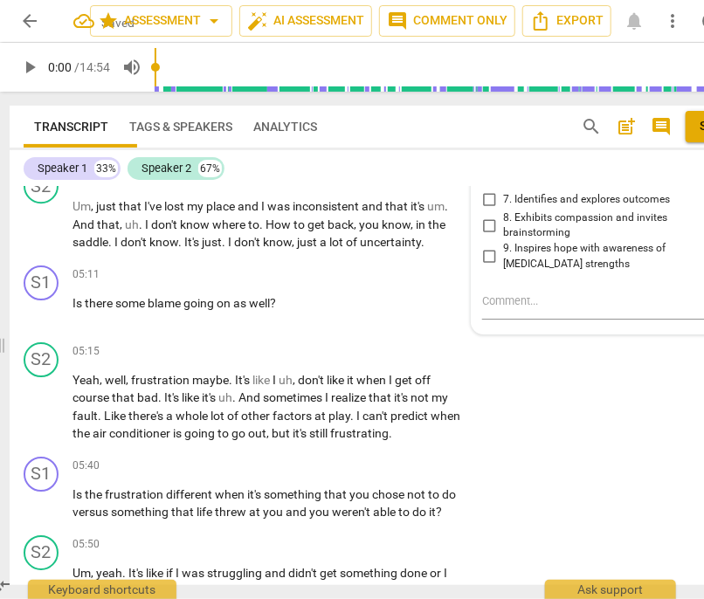
drag, startPoint x: 225, startPoint y: 320, endPoint x: 72, endPoint y: 304, distance: 153.7
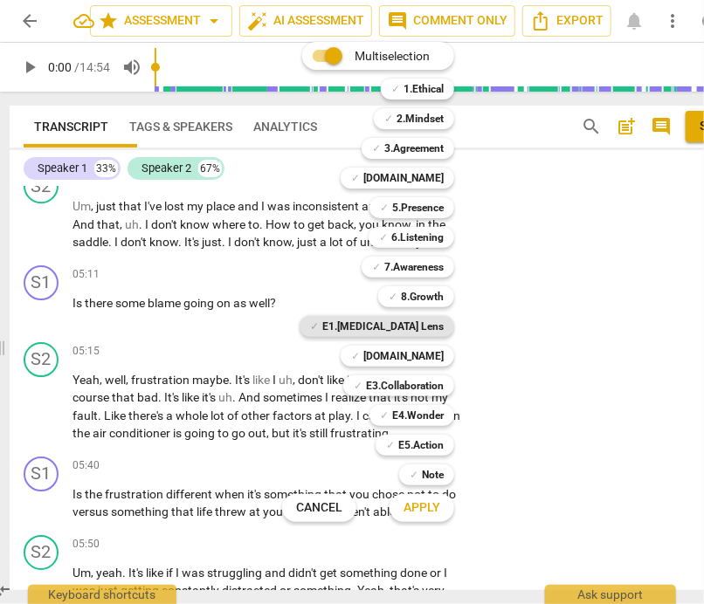
click at [443, 326] on b "E1.[MEDICAL_DATA] Lens" at bounding box center [382, 326] width 121 height 21
click at [440, 502] on span "Apply" at bounding box center [421, 507] width 37 height 17
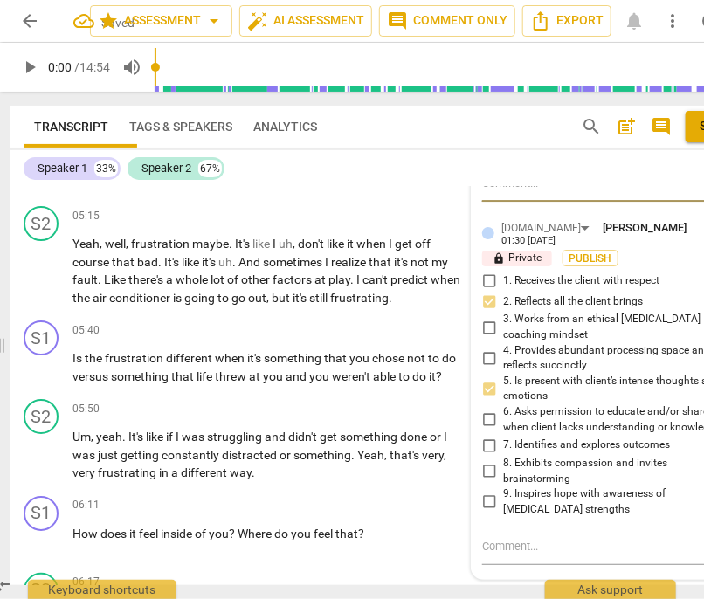
scroll to position [1628, 0]
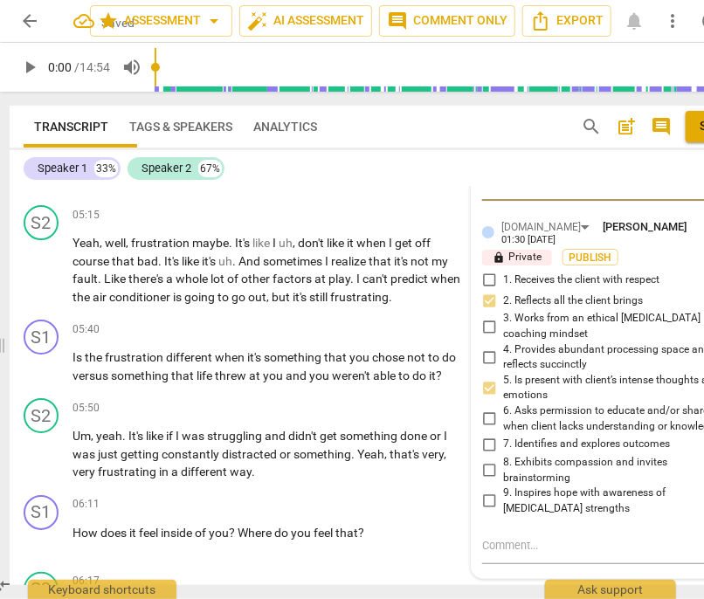
checkbox input "true"
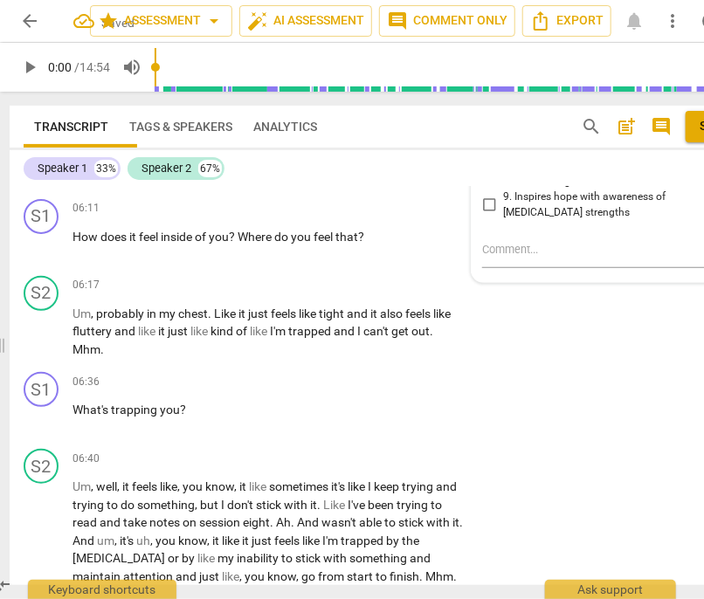
scroll to position [1925, 0]
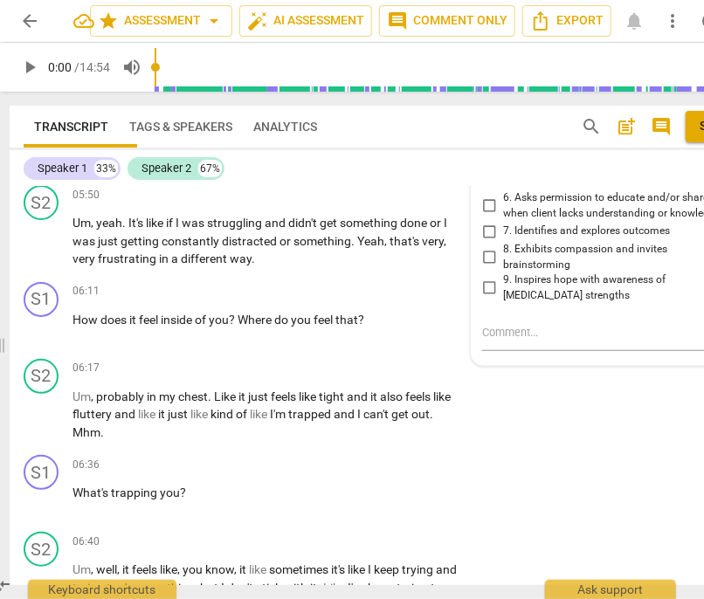
scroll to position [1848, 0]
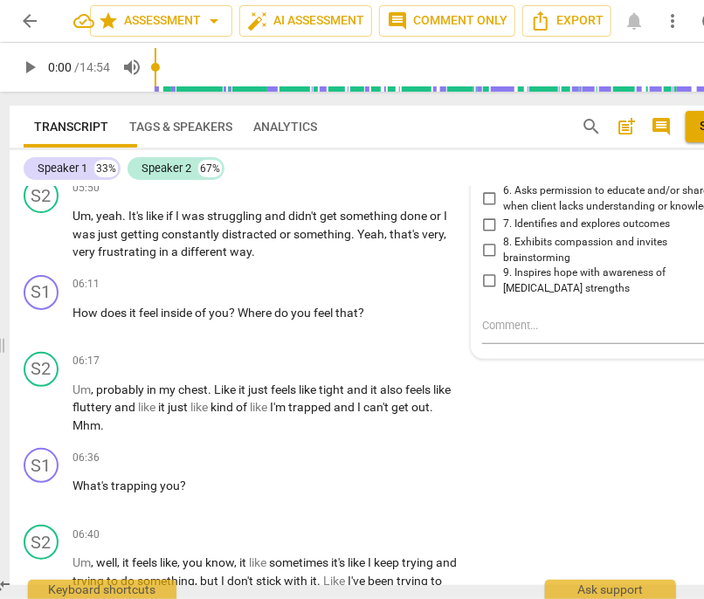
type textarea "A"
type textarea "W"
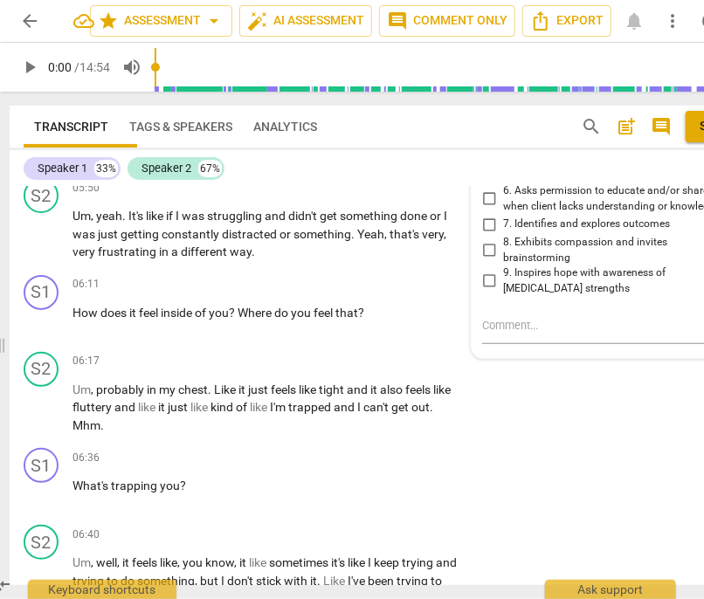
type textarea "Wi"
type textarea "Wit"
type textarea "With"
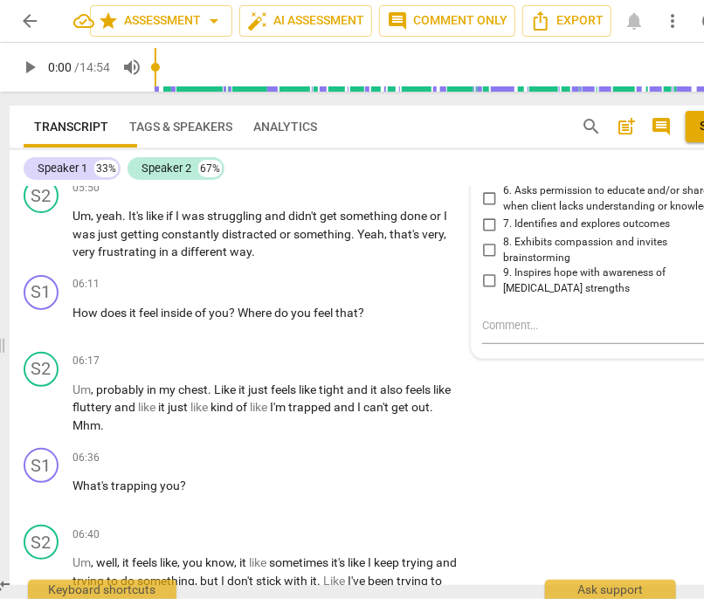
type textarea "With"
type textarea "With a"
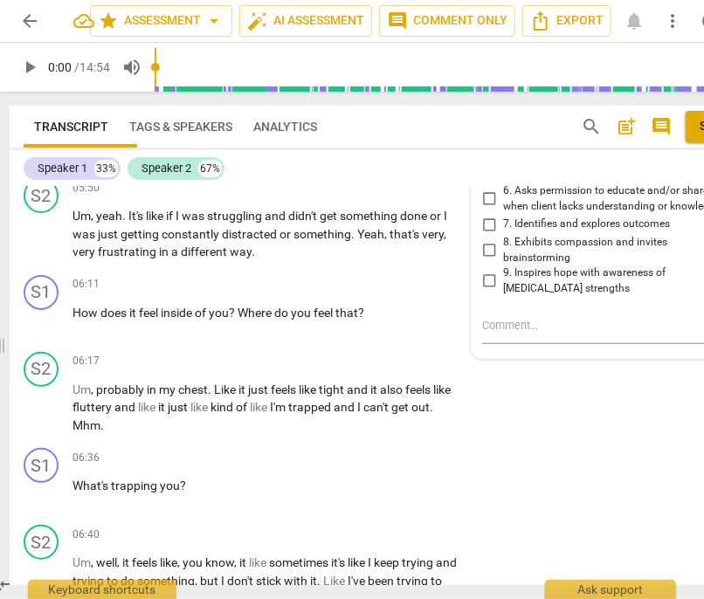
type textarea "With am"
type textarea "With [PERSON_NAME]"
type textarea "With amyg"
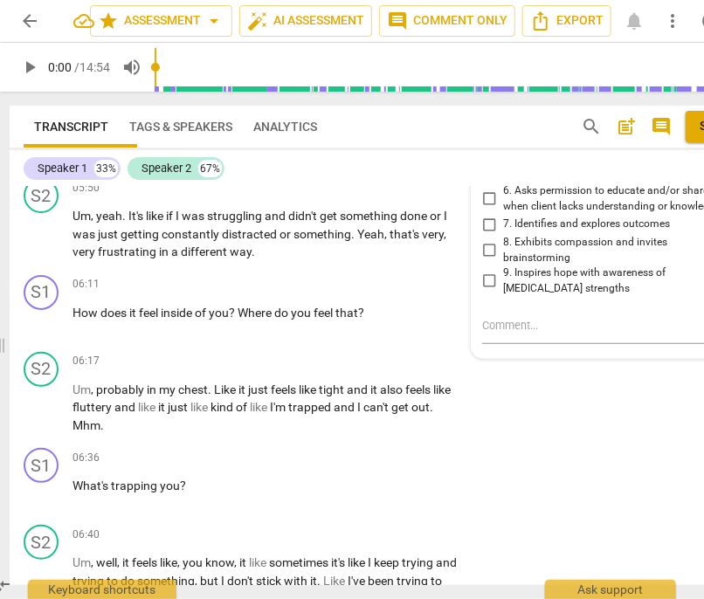
type textarea "With amyg"
type textarea "With amygd"
type textarea "With amygda"
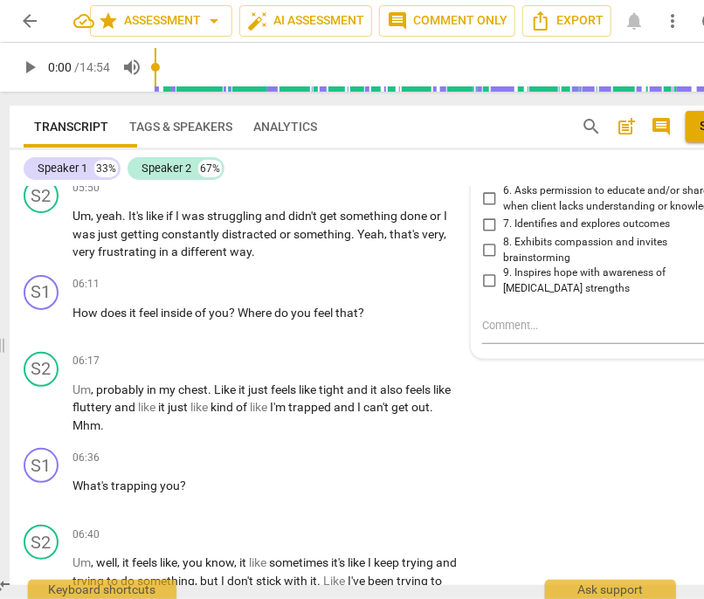
type textarea "With amygdal"
type textarea "With [MEDICAL_DATA]"
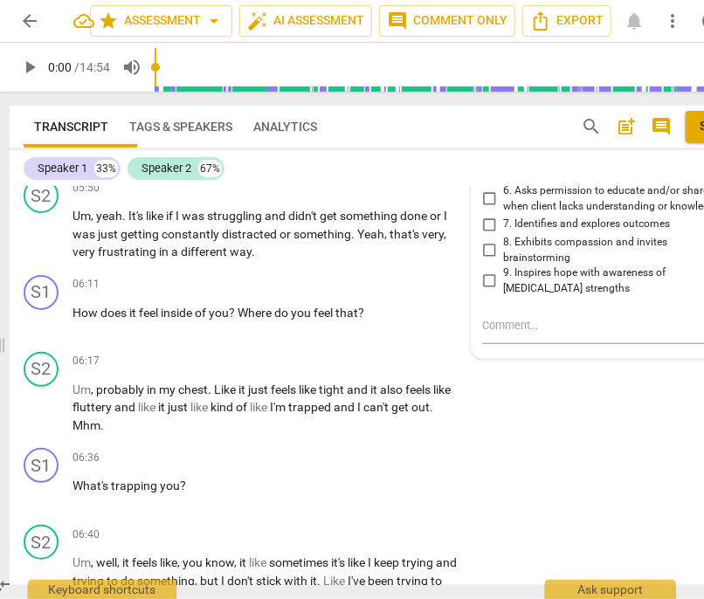
type textarea "With [MEDICAL_DATA]"
type textarea "With [MEDICAL_DATA] y"
type textarea "With [MEDICAL_DATA]"
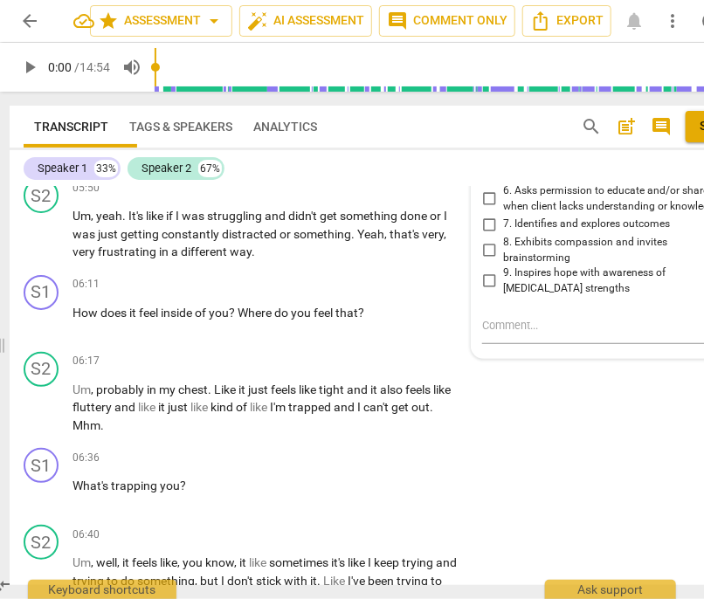
type textarea "With [MEDICAL_DATA] j"
type textarea "With [MEDICAL_DATA]"
type textarea "With [MEDICAL_DATA] h"
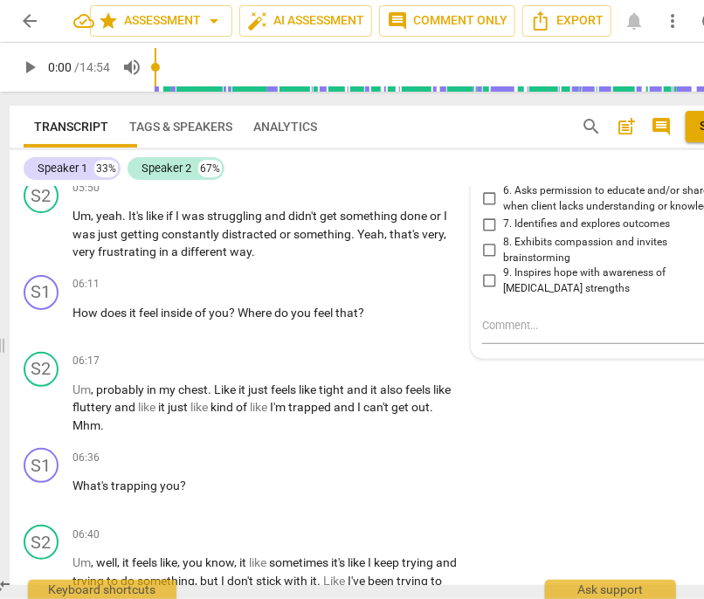
type textarea "With [MEDICAL_DATA] h"
type textarea "With [MEDICAL_DATA] hy"
type textarea "With [MEDICAL_DATA] hyj"
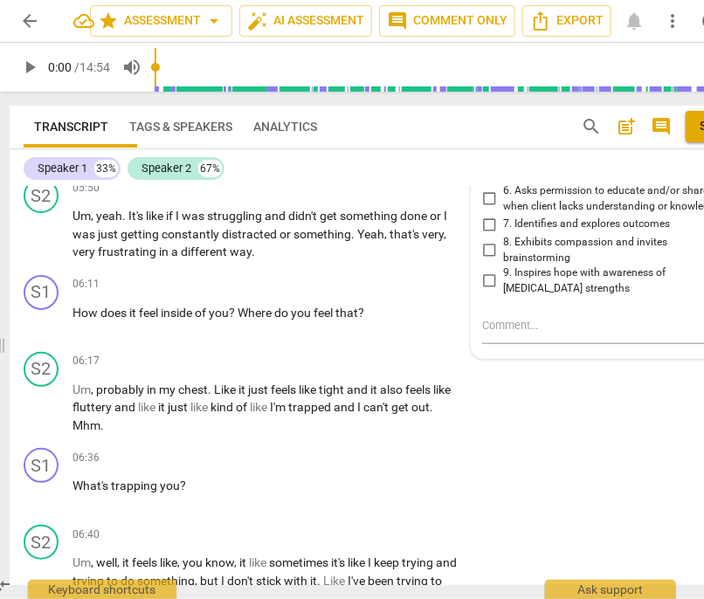
type textarea "With [MEDICAL_DATA] hyja"
type textarea "With [MEDICAL_DATA] hyjac"
type textarea "With [MEDICAL_DATA] hyjack"
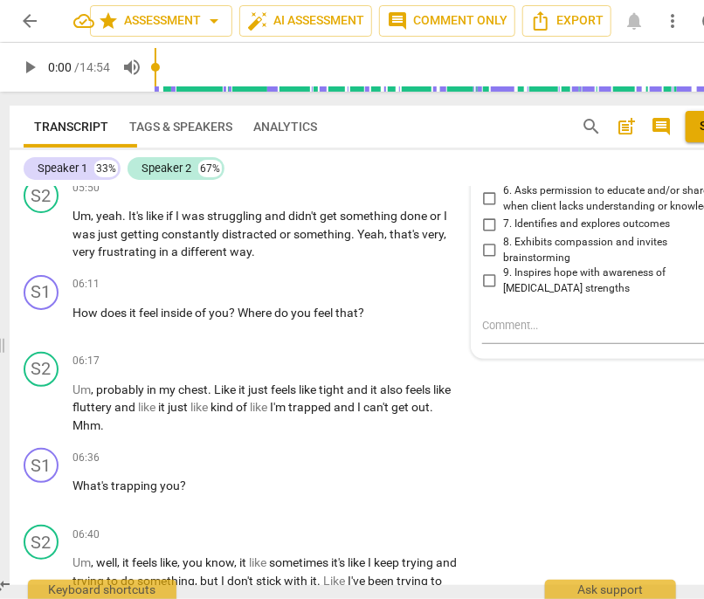
type textarea "With [MEDICAL_DATA] hyjack"
type textarea "With [MEDICAL_DATA] hyjack,"
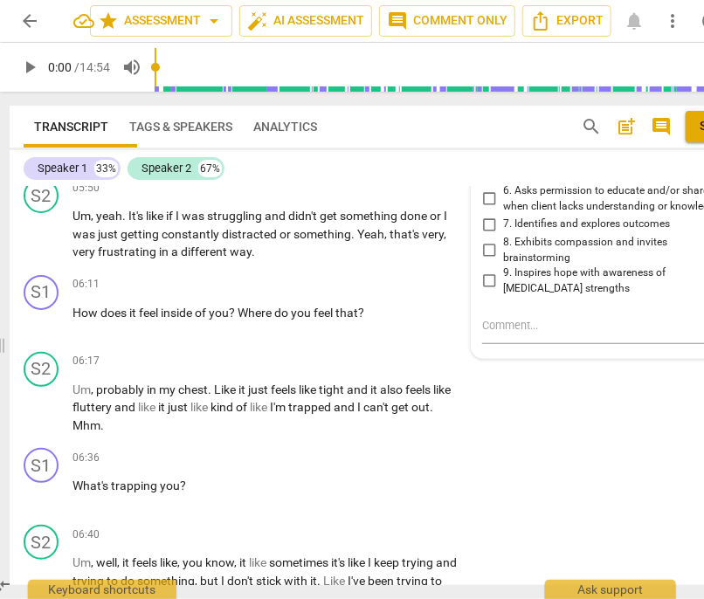
type textarea "With [MEDICAL_DATA] hyjack, s"
type textarea "With [MEDICAL_DATA] hyjack, sh"
type textarea "With [MEDICAL_DATA] hyjack, she"
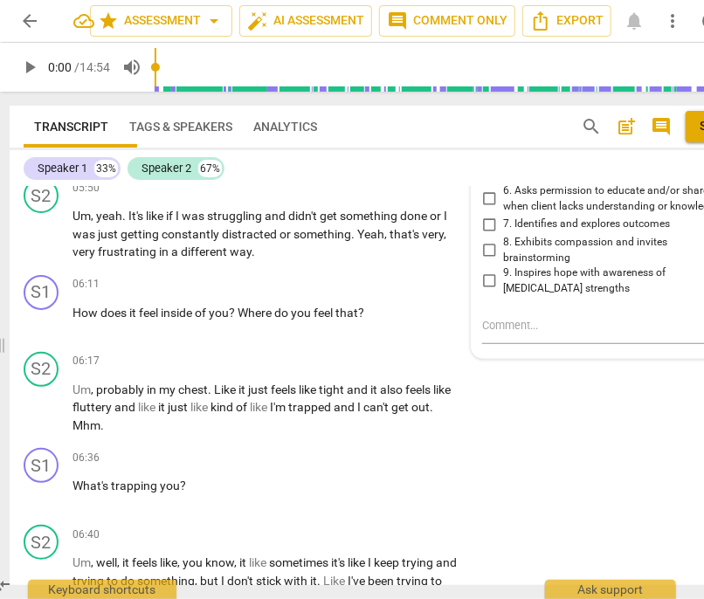
type textarea "With [MEDICAL_DATA] hyjack, she"
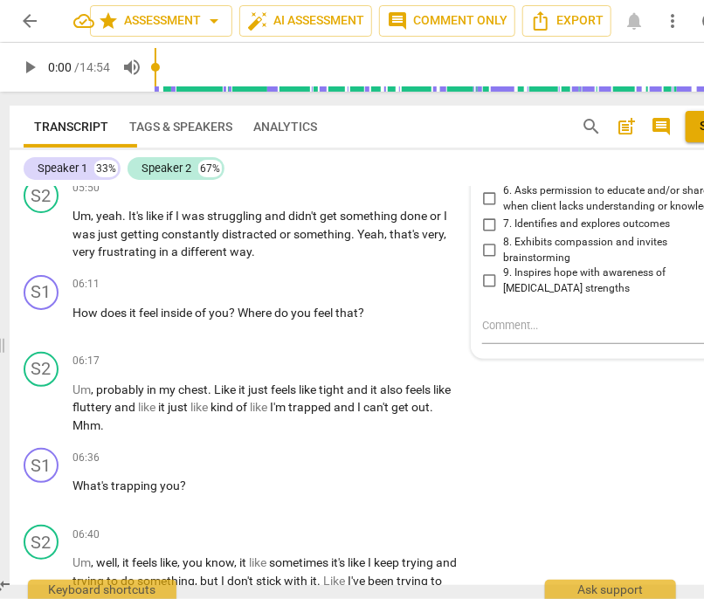
type textarea "With [MEDICAL_DATA] hyjack, sh"
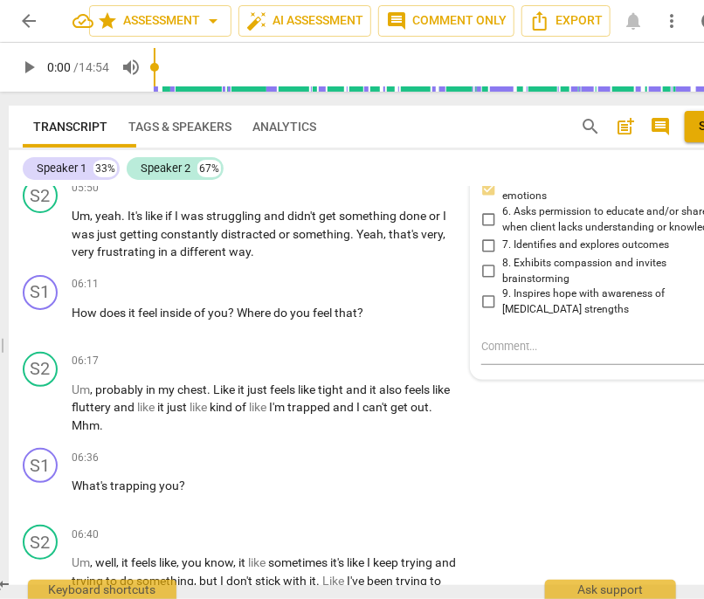
scroll to position [0, 0]
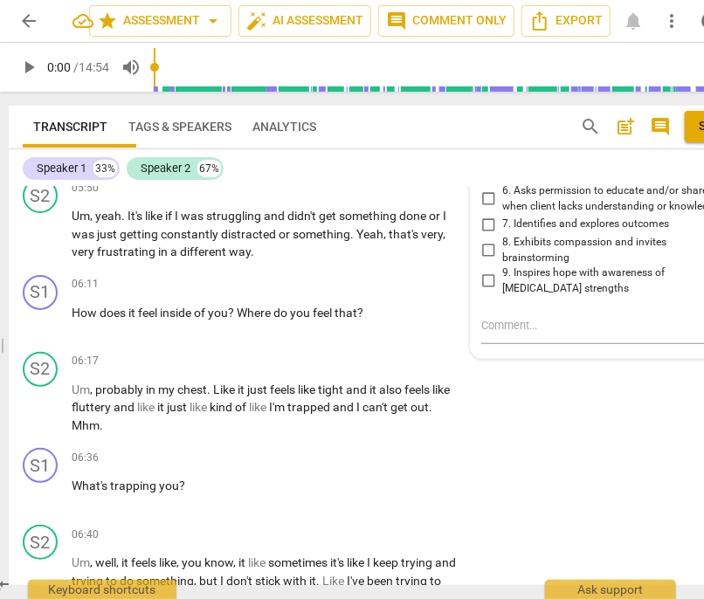
drag, startPoint x: 690, startPoint y: 393, endPoint x: 387, endPoint y: 404, distance: 303.2
click at [387, 404] on div "S1 play_arrow pause 00:00 + Add competency 7.Awareness keyboard_arrow_right Do …" at bounding box center [390, 386] width 762 height 398
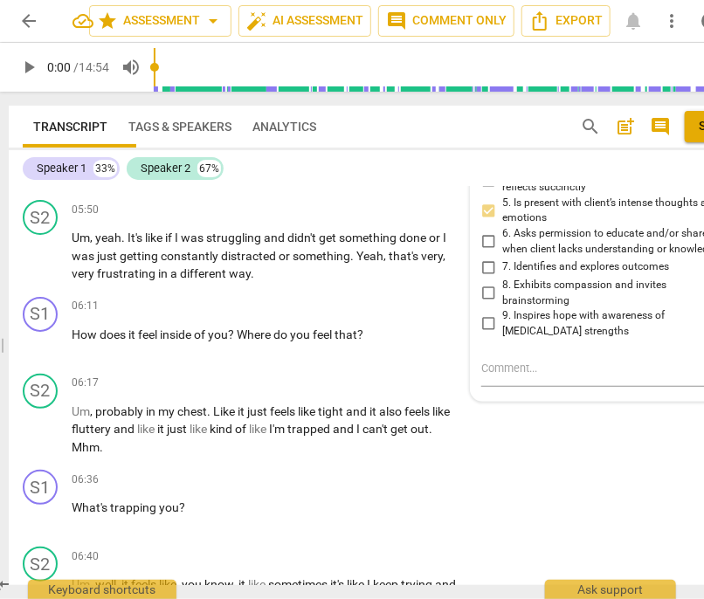
scroll to position [20, 0]
drag, startPoint x: 550, startPoint y: 439, endPoint x: 649, endPoint y: 417, distance: 101.0
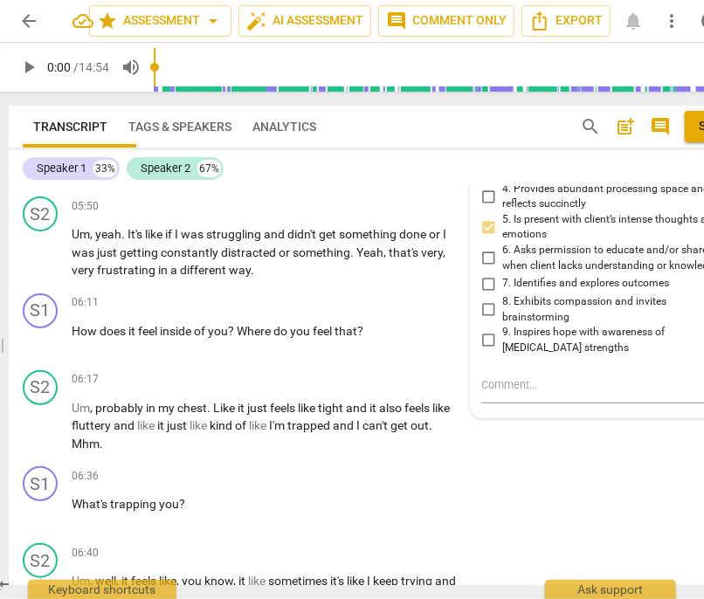
scroll to position [1830, 0]
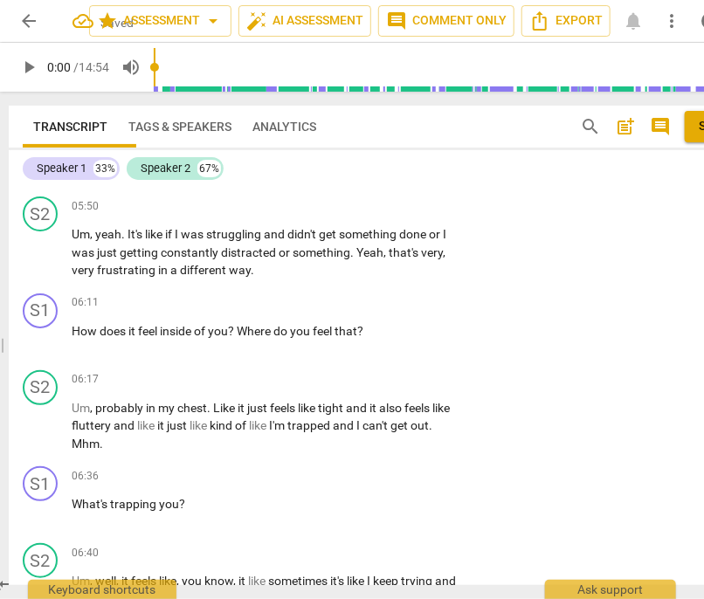
drag, startPoint x: 344, startPoint y: 359, endPoint x: 65, endPoint y: 344, distance: 278.9
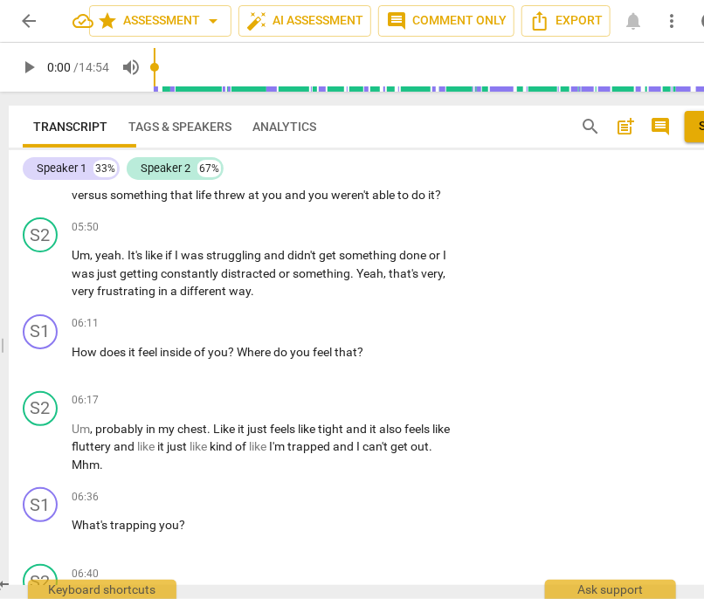
scroll to position [1812, 0]
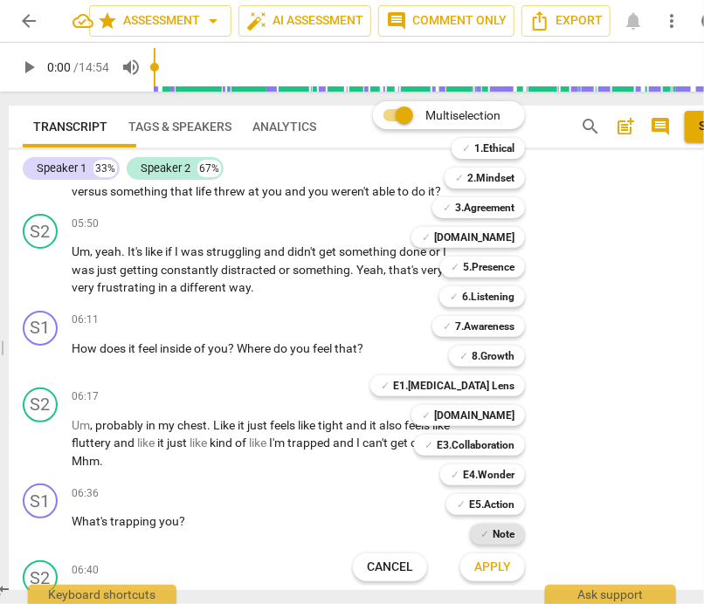
click at [514, 536] on b "Note" at bounding box center [503, 534] width 22 height 21
click at [511, 561] on span "Apply" at bounding box center [492, 567] width 37 height 17
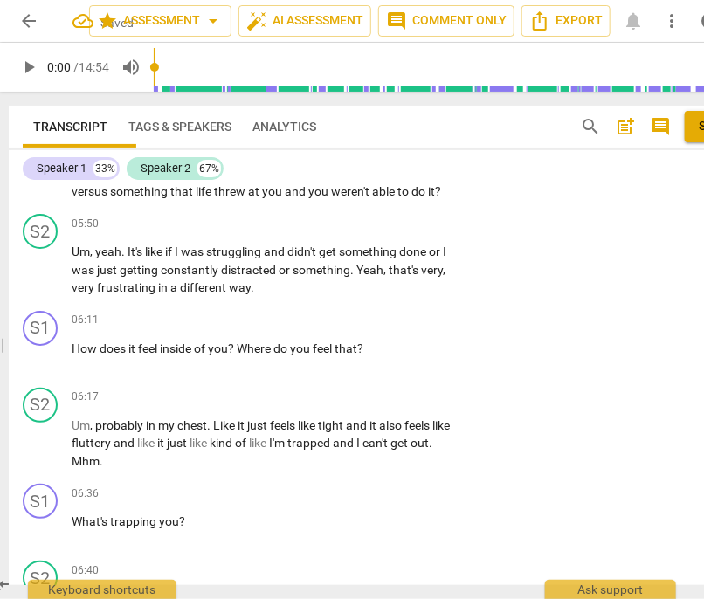
click at [498, 65] on textarea at bounding box center [596, 54] width 230 height 21
drag, startPoint x: 639, startPoint y: 451, endPoint x: 696, endPoint y: 553, distance: 116.8
click at [696, 553] on div "S1 play_arrow pause 00:00 + Add competency 7.Awareness keyboard_arrow_right Do …" at bounding box center [390, 386] width 762 height 398
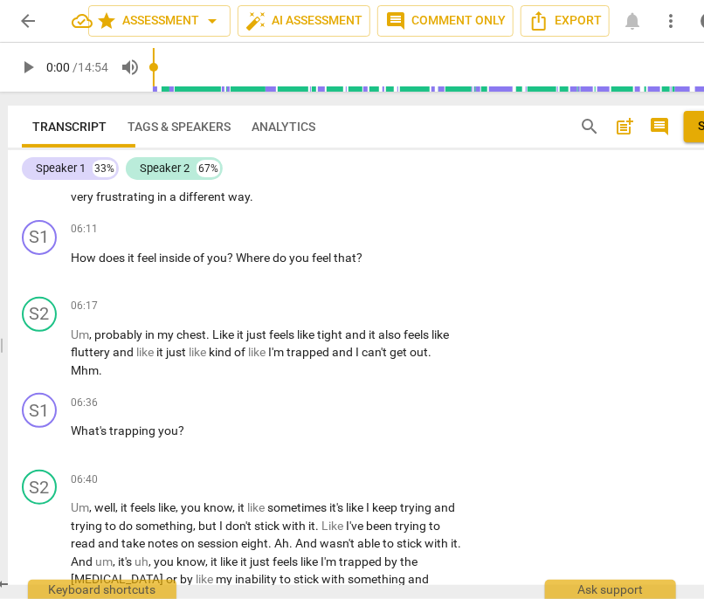
scroll to position [38, 0]
click at [697, 116] on div "S1 play_arrow pause 05:40 + Add competency keyboard_arrow_right Is the frustrat…" at bounding box center [389, 77] width 762 height 79
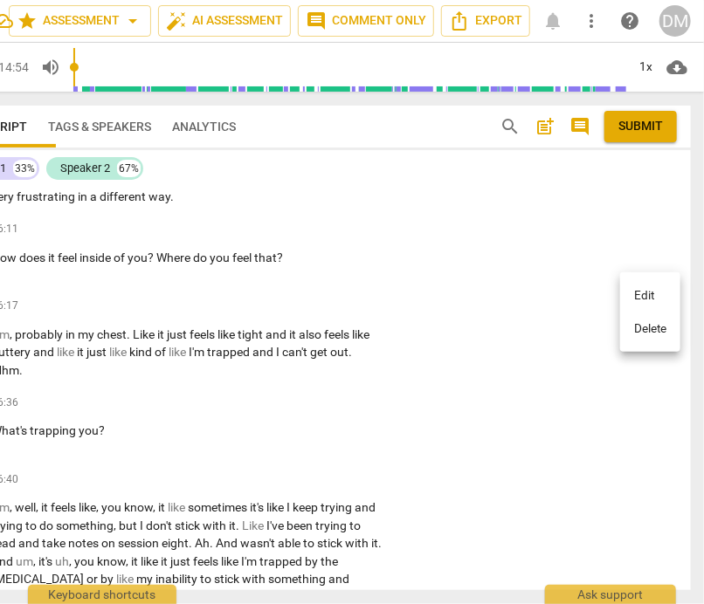
click at [645, 293] on li "Edit" at bounding box center [650, 295] width 60 height 33
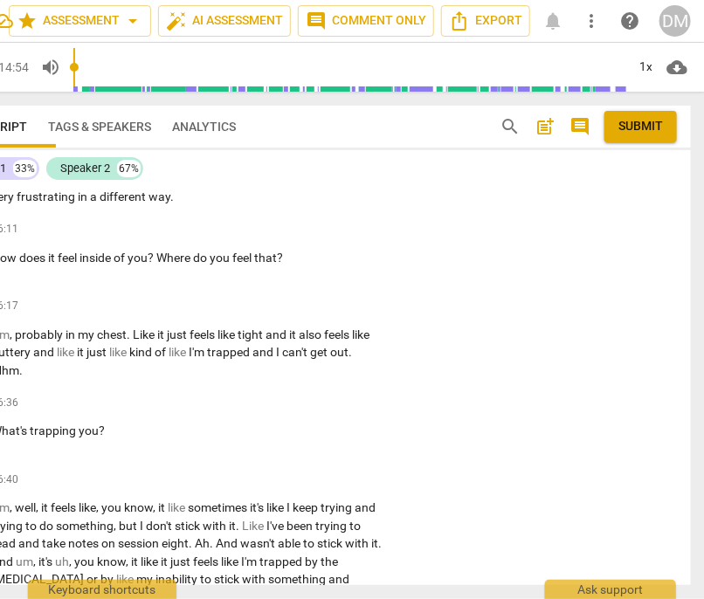
scroll to position [1, 0]
click at [629, 119] on textarea "This is a leading question. It sounds like you are thinking the client may be b…" at bounding box center [530, 36] width 258 height 166
drag, startPoint x: 491, startPoint y: 505, endPoint x: 375, endPoint y: 508, distance: 116.1
click at [375, 508] on div "S1 play_arrow pause 00:00 + Add competency 7.Awareness keyboard_arrow_right Do …" at bounding box center [309, 386] width 762 height 398
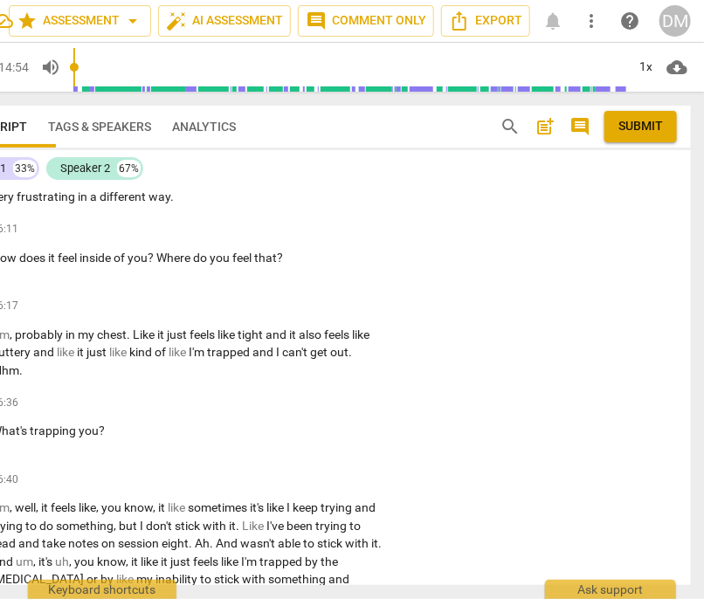
scroll to position [39, 0]
click at [549, 120] on textarea "This is a leading question. It sounds like you are thinking the client may be b…" at bounding box center [530, 37] width 258 height 168
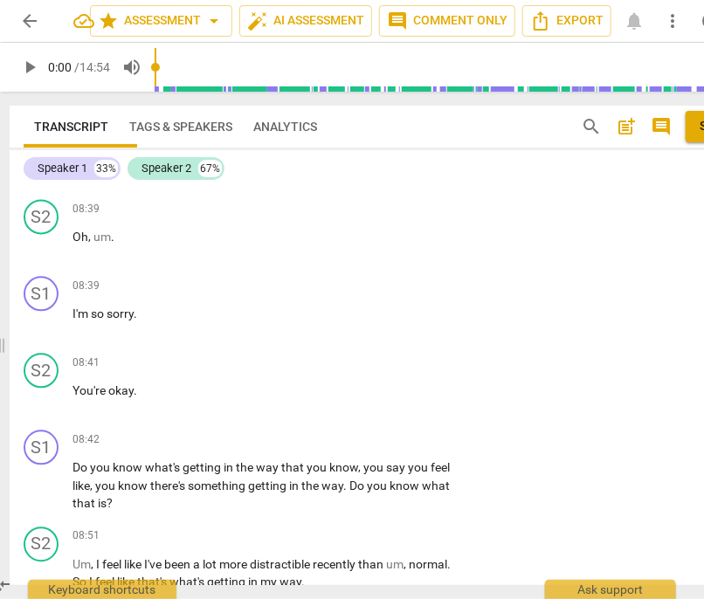
scroll to position [2799, 0]
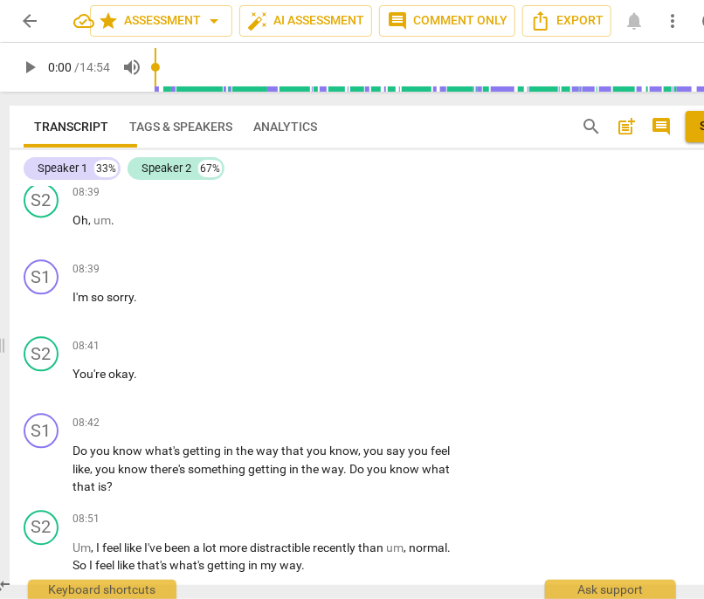
drag, startPoint x: 384, startPoint y: 347, endPoint x: 65, endPoint y: 340, distance: 318.7
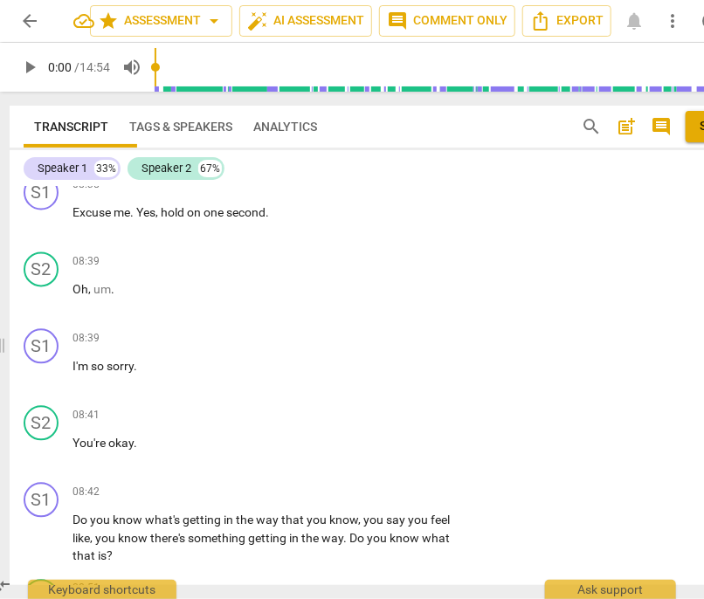
scroll to position [0, 0]
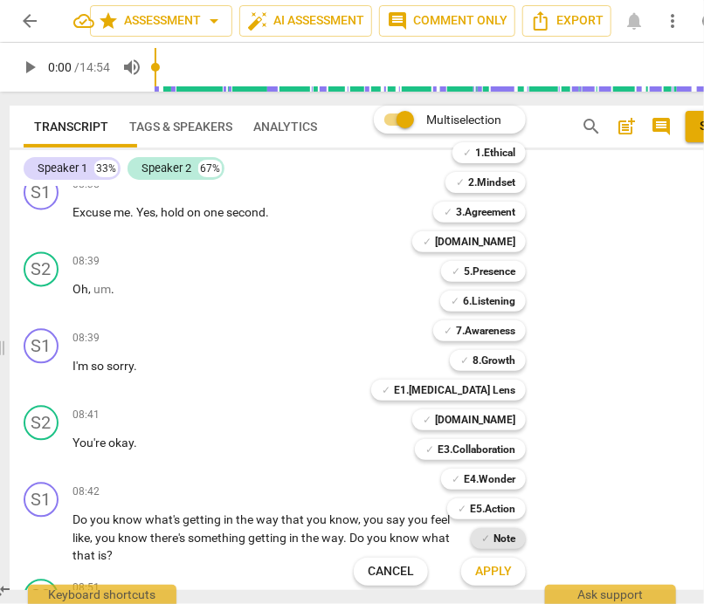
click at [515, 534] on b "Note" at bounding box center [504, 538] width 22 height 21
click at [512, 565] on span "Apply" at bounding box center [493, 571] width 37 height 17
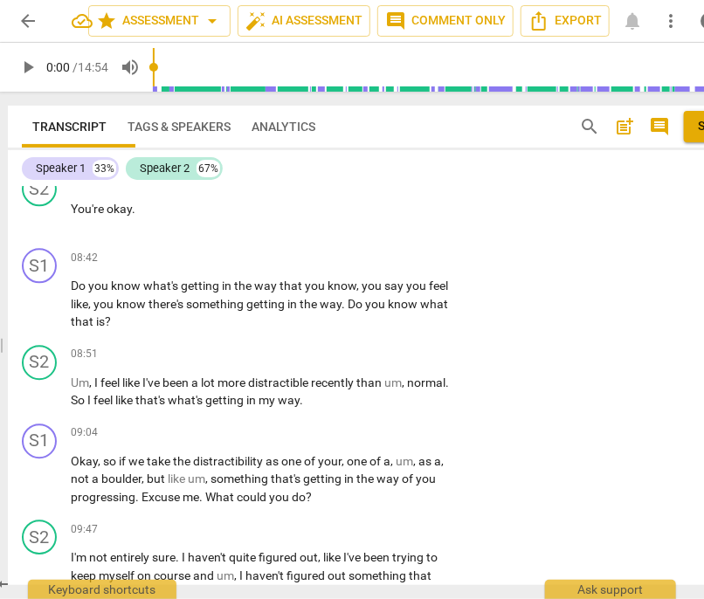
scroll to position [2984, 0]
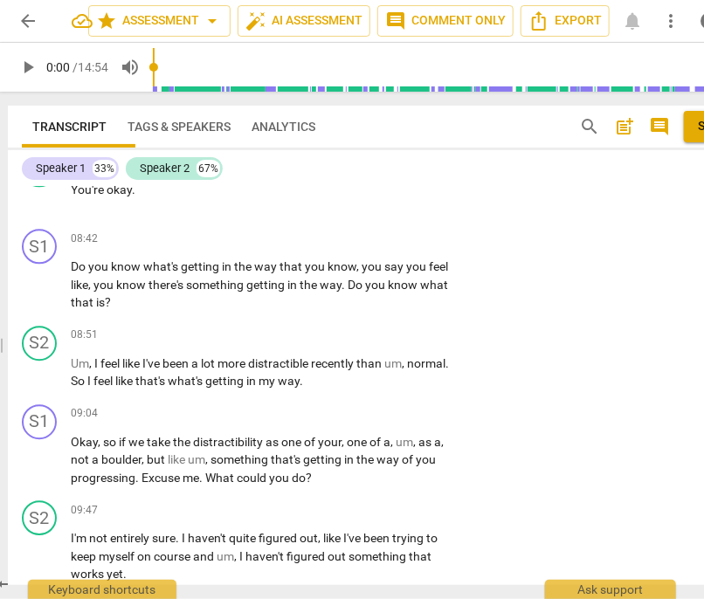
drag, startPoint x: 72, startPoint y: 306, endPoint x: 364, endPoint y: 334, distance: 293.8
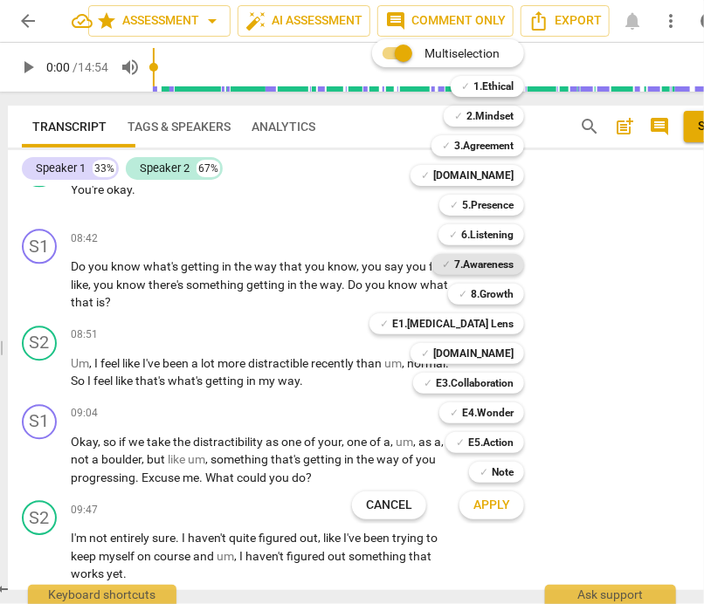
click at [513, 266] on b "7.Awareness" at bounding box center [483, 264] width 59 height 21
click at [513, 230] on b "6.Listening" at bounding box center [487, 234] width 52 height 21
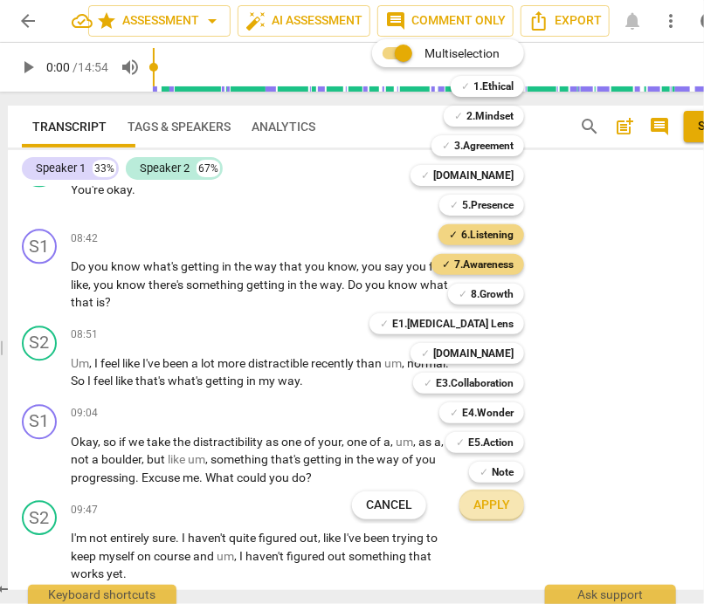
click at [510, 502] on span "Apply" at bounding box center [491, 505] width 37 height 17
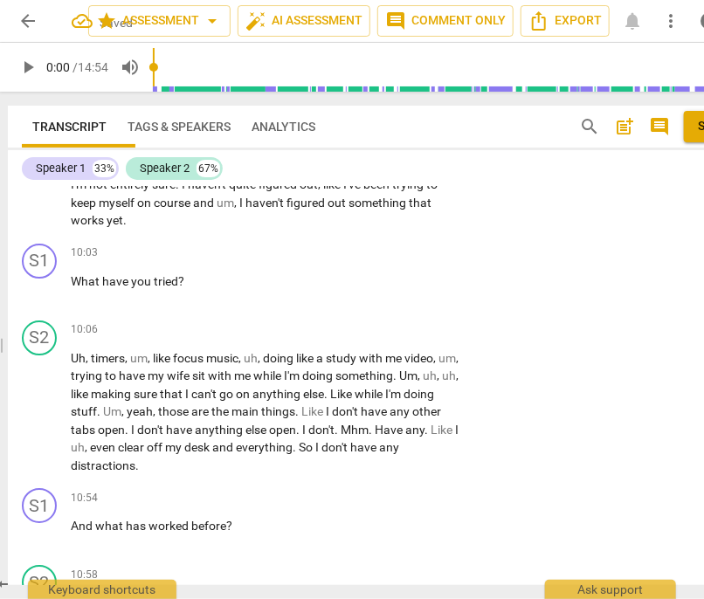
scroll to position [3341, 0]
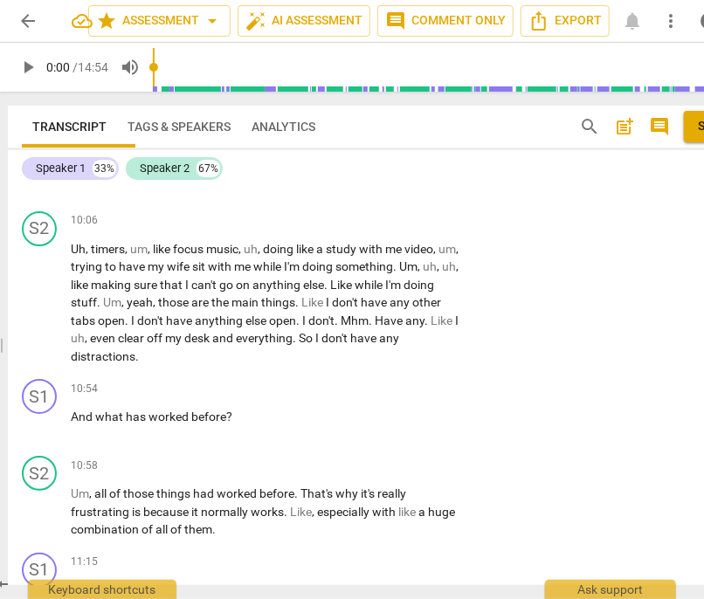
scroll to position [3447, 0]
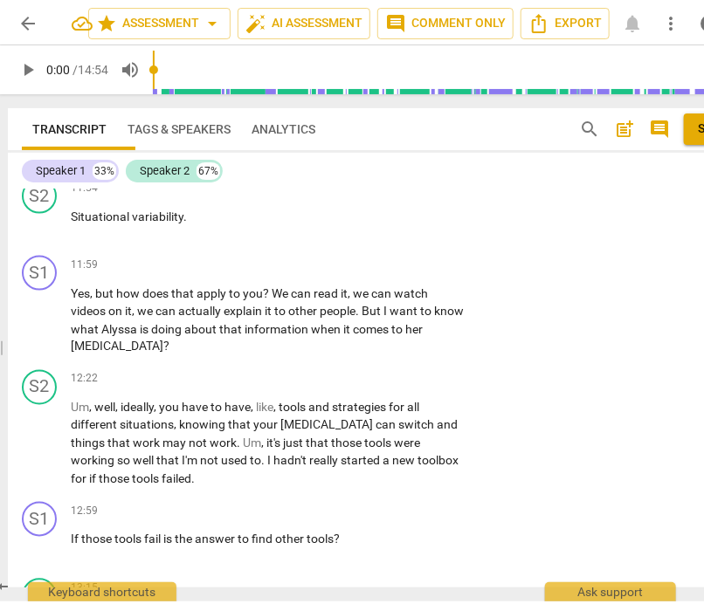
scroll to position [4246, 0]
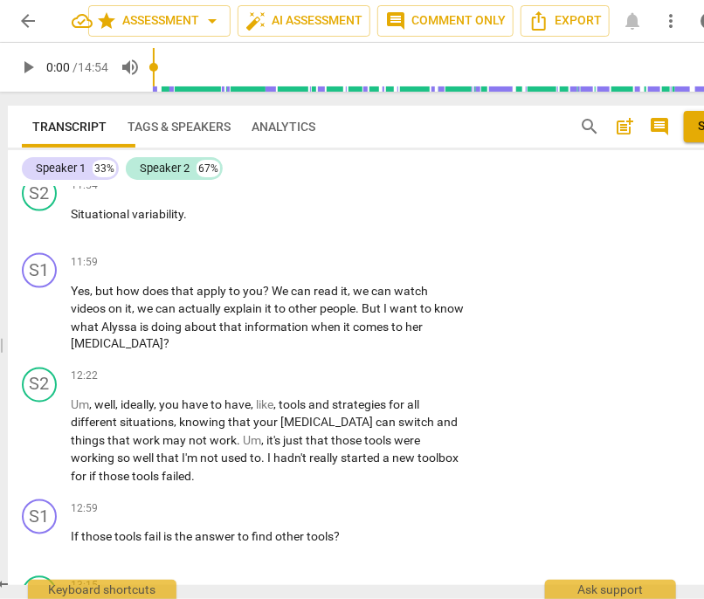
drag, startPoint x: 281, startPoint y: 369, endPoint x: 60, endPoint y: 367, distance: 220.9
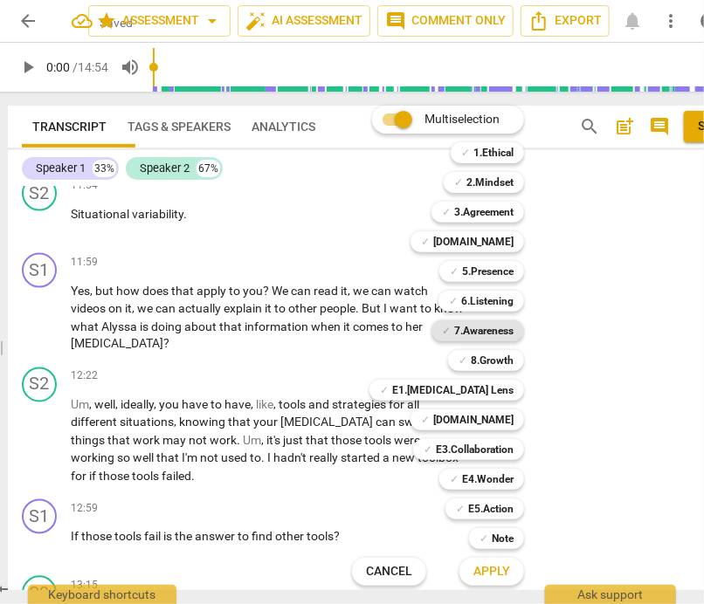
click at [513, 333] on b "7.Awareness" at bounding box center [483, 330] width 59 height 21
click at [510, 571] on span "Apply" at bounding box center [491, 571] width 37 height 17
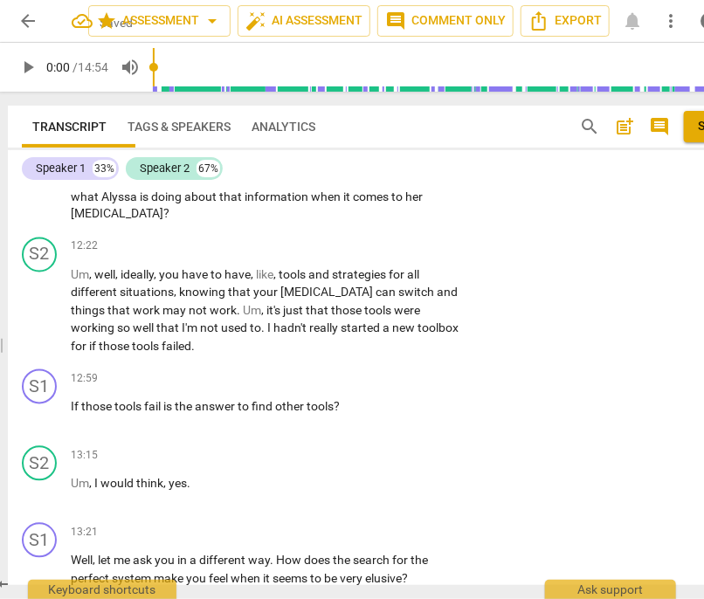
scroll to position [4365, 0]
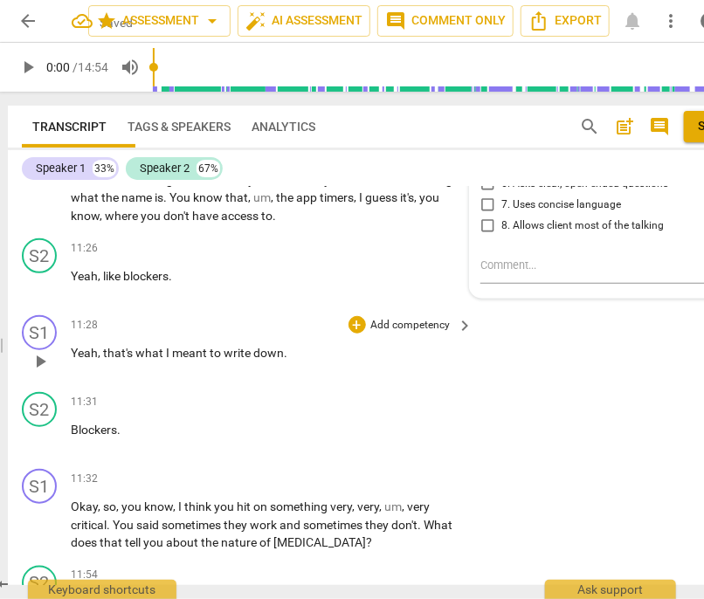
scroll to position [3859, 0]
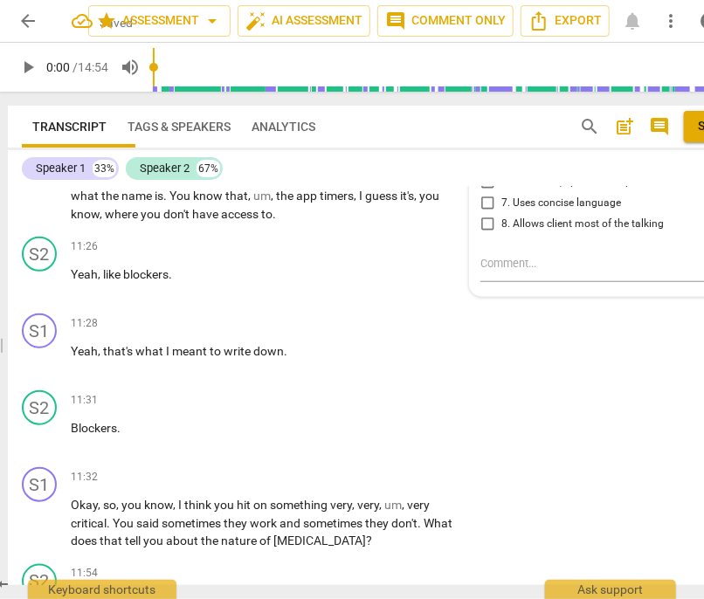
drag, startPoint x: 234, startPoint y: 453, endPoint x: 65, endPoint y: 457, distance: 168.5
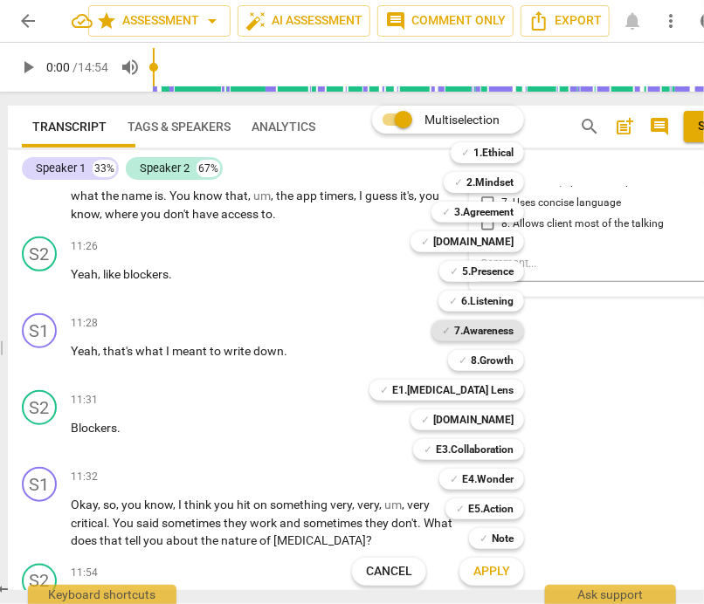
click at [513, 336] on b "7.Awareness" at bounding box center [483, 330] width 59 height 21
click at [513, 329] on b "7.Awareness" at bounding box center [483, 330] width 59 height 21
click at [513, 333] on b "7.Awareness" at bounding box center [483, 330] width 59 height 21
click at [510, 574] on span "Apply" at bounding box center [491, 571] width 37 height 17
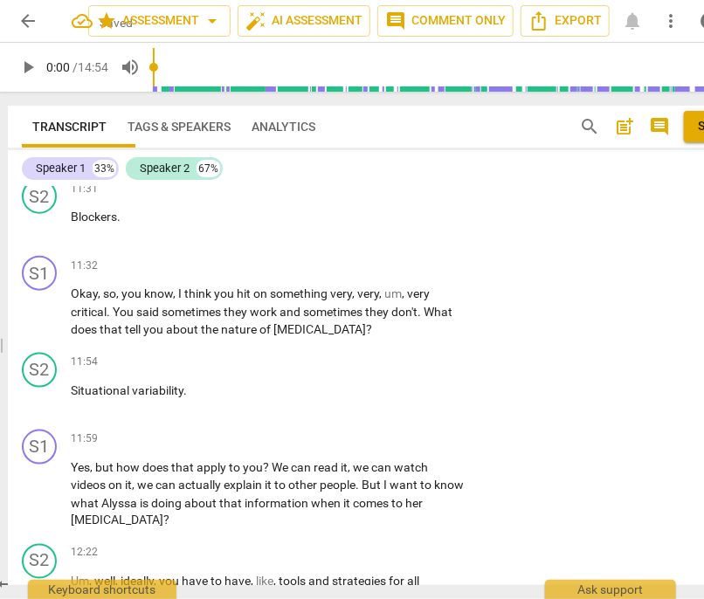
scroll to position [4073, 0]
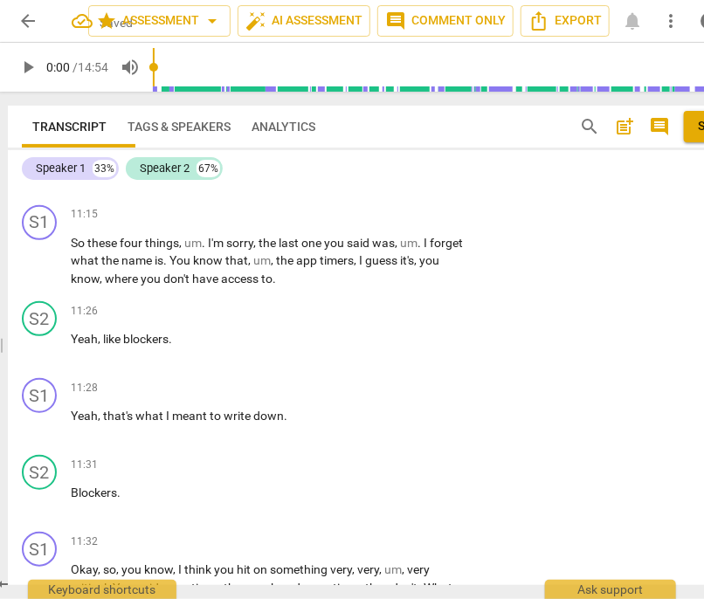
scroll to position [3791, 0]
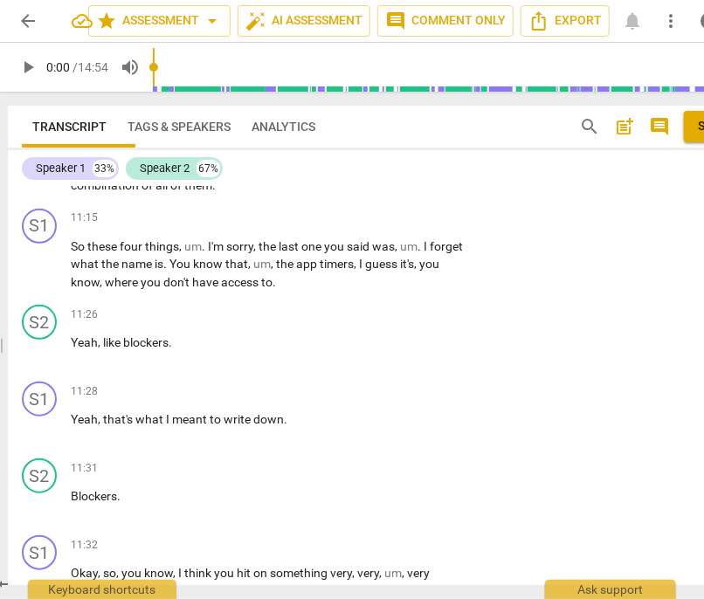
drag, startPoint x: 209, startPoint y: 355, endPoint x: 65, endPoint y: 292, distance: 157.2
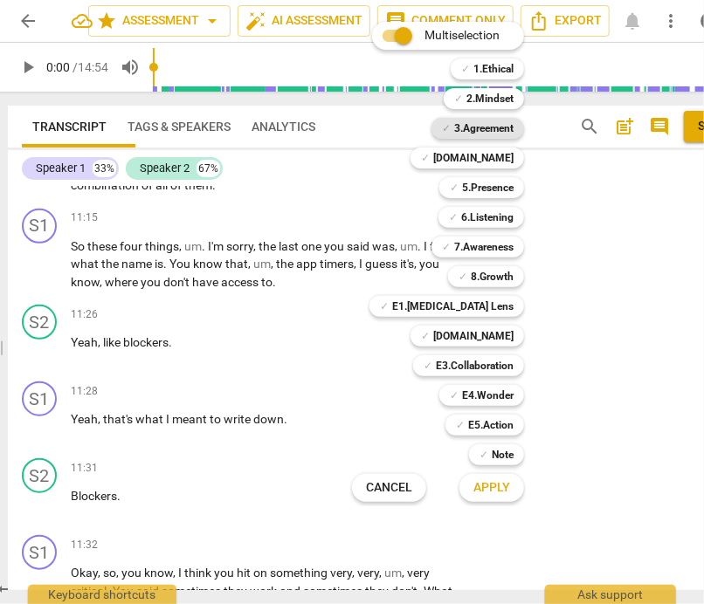
click at [513, 126] on b "3.Agreement" at bounding box center [483, 128] width 59 height 21
click at [513, 251] on b "7.Awareness" at bounding box center [483, 247] width 59 height 21
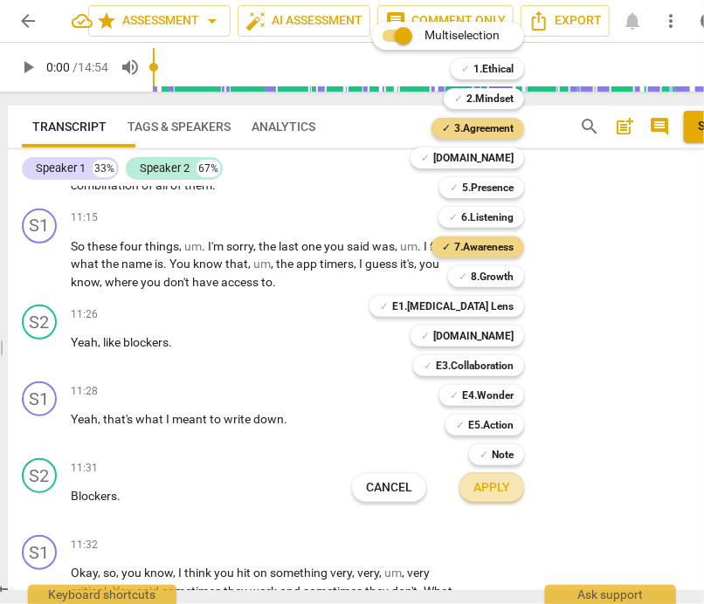
click at [510, 491] on span "Apply" at bounding box center [491, 487] width 37 height 17
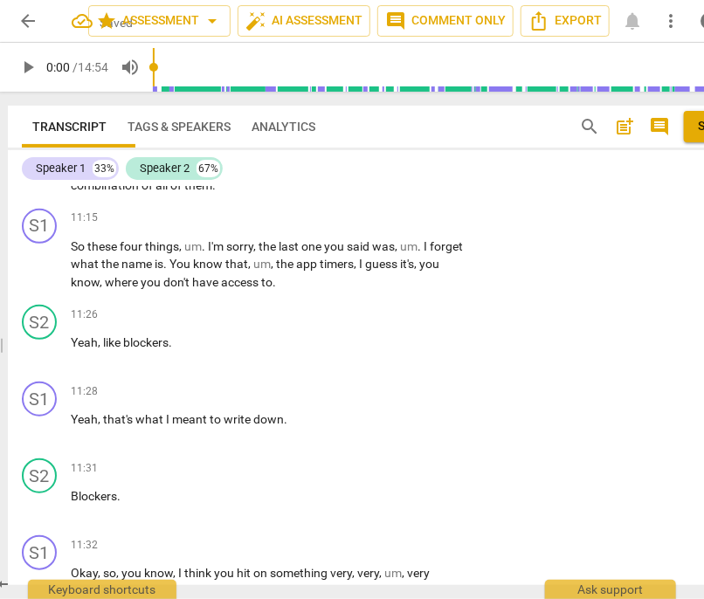
scroll to position [0, 81]
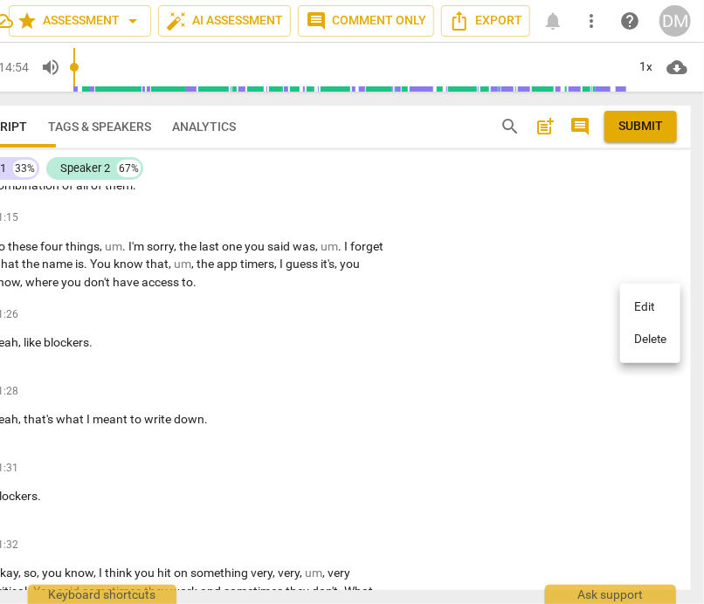
click at [648, 345] on li "Delete" at bounding box center [650, 339] width 60 height 33
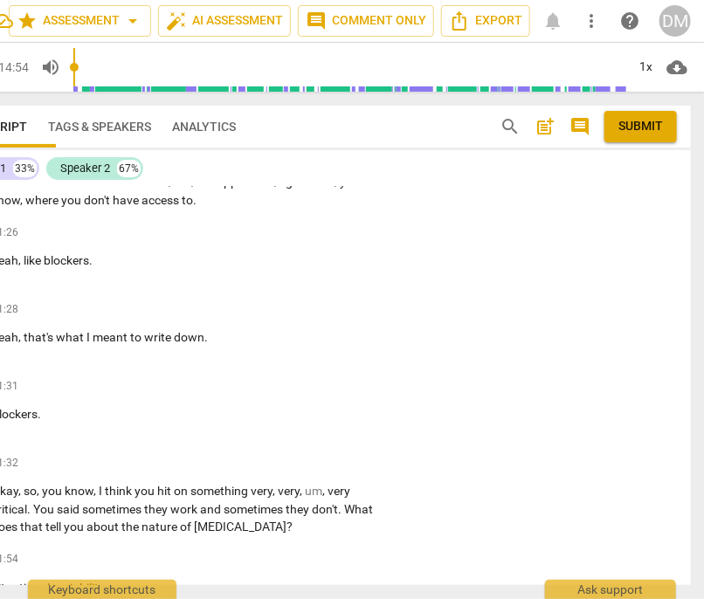
scroll to position [3873, 0]
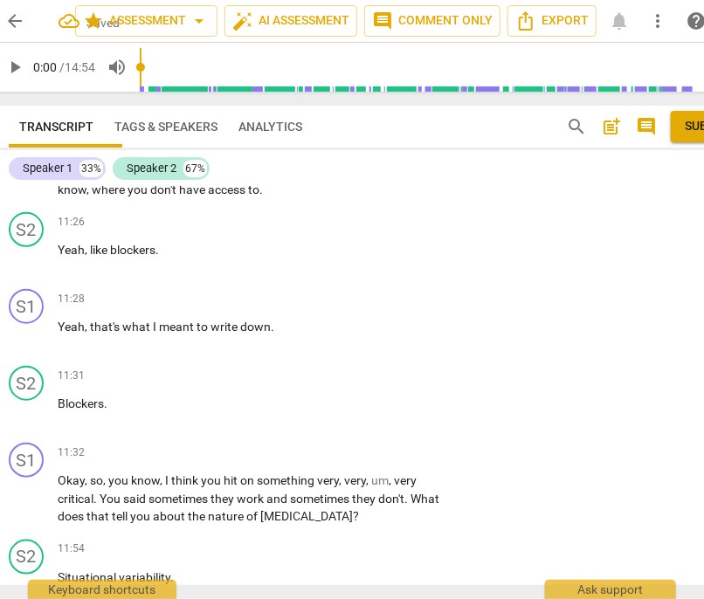
scroll to position [0, 0]
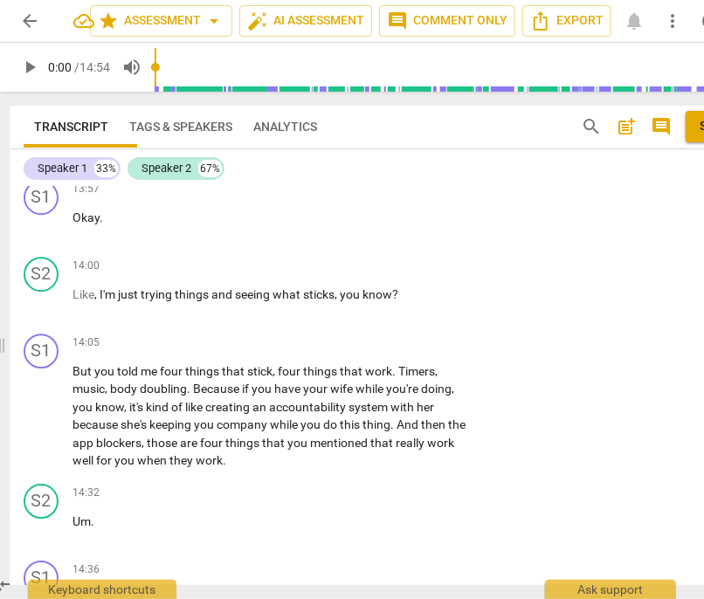
scroll to position [4896, 0]
drag, startPoint x: 230, startPoint y: 318, endPoint x: 305, endPoint y: 352, distance: 81.6
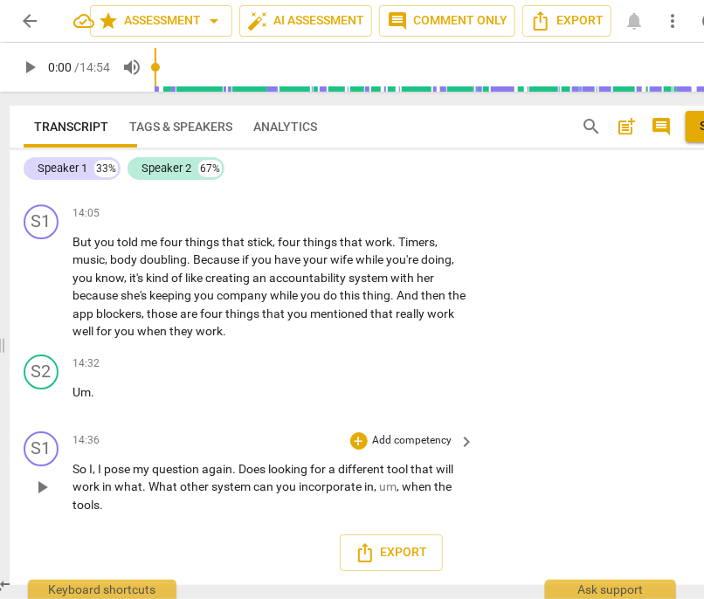
scroll to position [5696, 0]
click at [87, 167] on div "Speaker 1" at bounding box center [63, 168] width 50 height 17
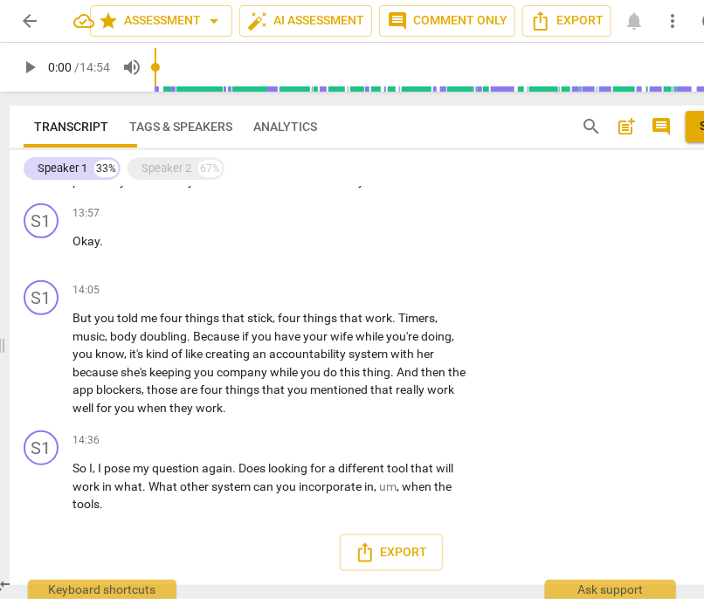
scroll to position [2094, 0]
drag, startPoint x: 430, startPoint y: 301, endPoint x: 62, endPoint y: 288, distance: 368.6
click at [62, 118] on div "S1 play_arrow pause 12:59 + Add competency keyboard_arrow_right If those tools …" at bounding box center [391, 79] width 762 height 77
